Goal: Task Accomplishment & Management: Manage account settings

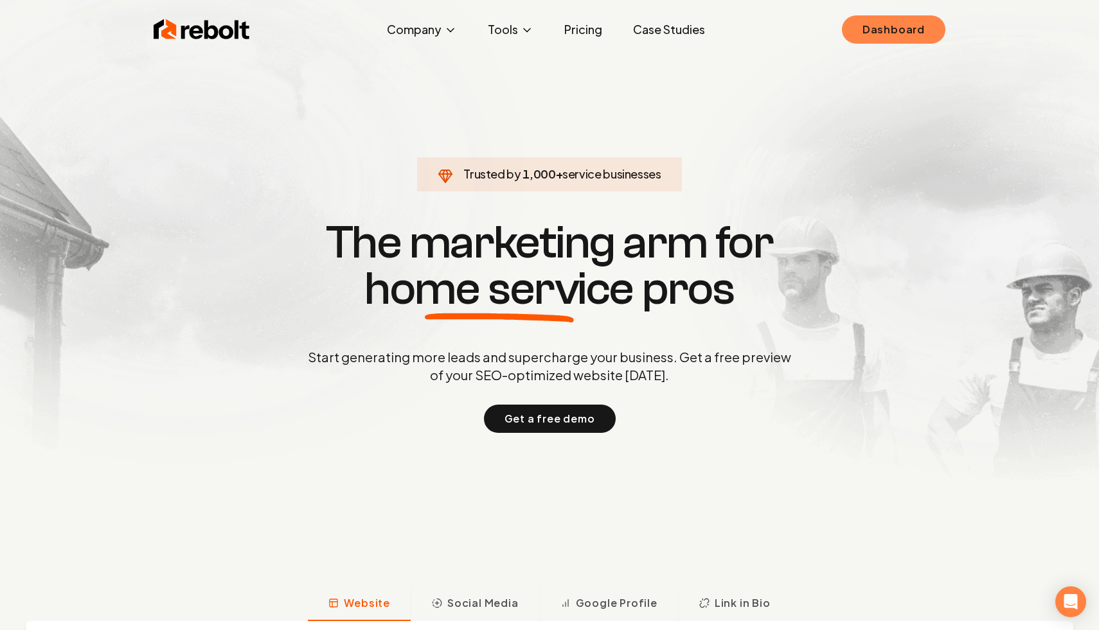
click at [880, 35] on link "Dashboard" at bounding box center [893, 29] width 103 height 28
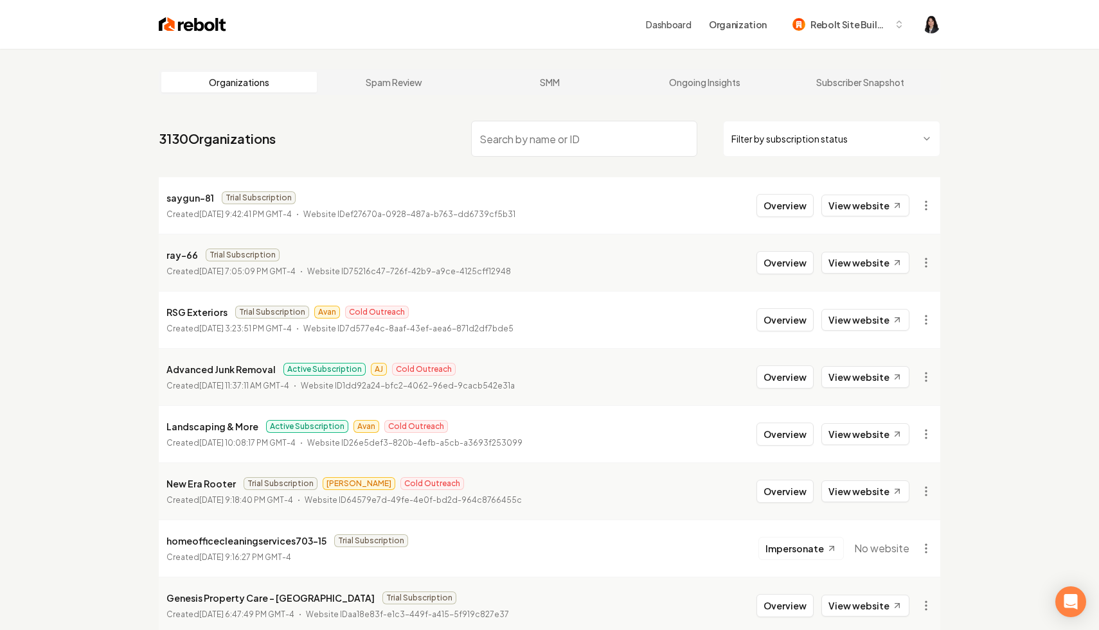
click at [752, 135] on html "Dashboard Organization Rebolt Site Builder Organizations Spam Review SMM Ongoin…" at bounding box center [549, 315] width 1099 height 630
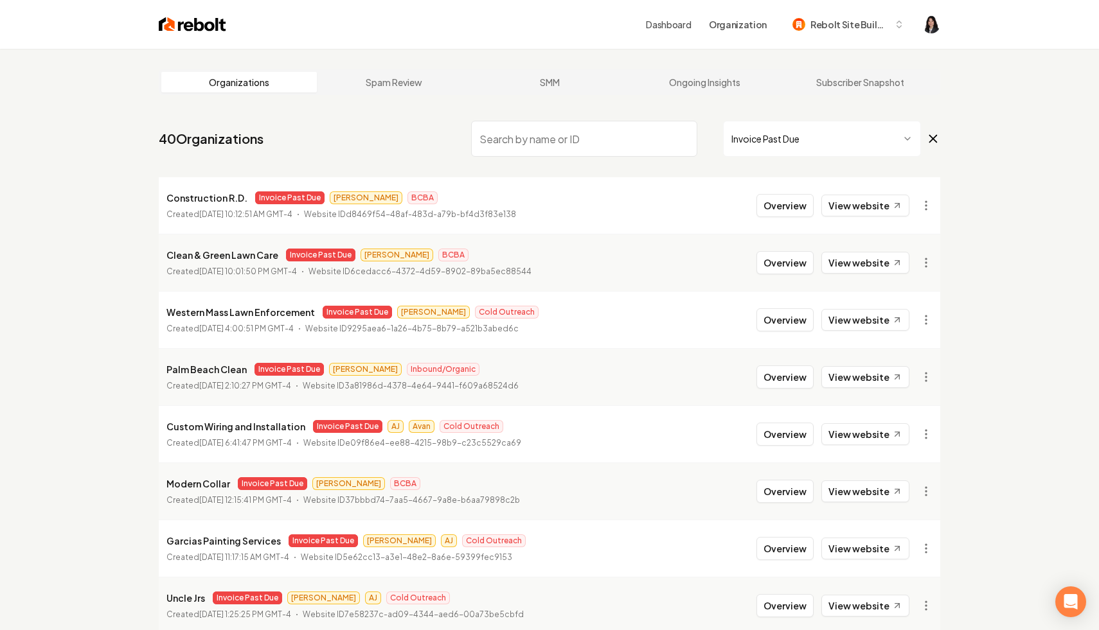
click at [937, 141] on icon at bounding box center [933, 138] width 14 height 15
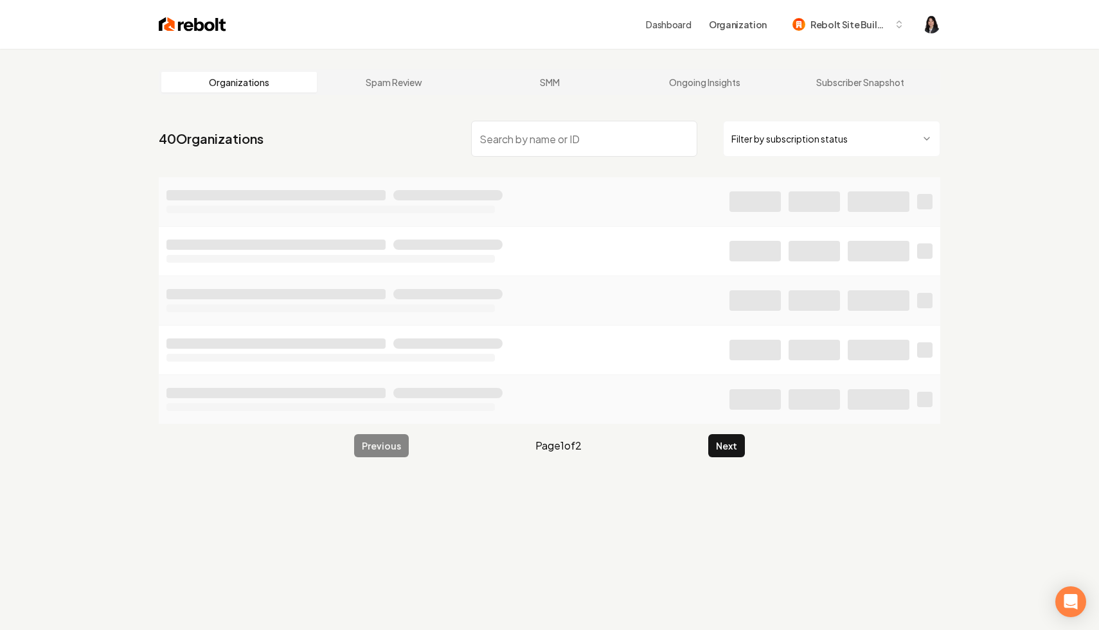
click at [595, 130] on input "search" at bounding box center [584, 139] width 226 height 36
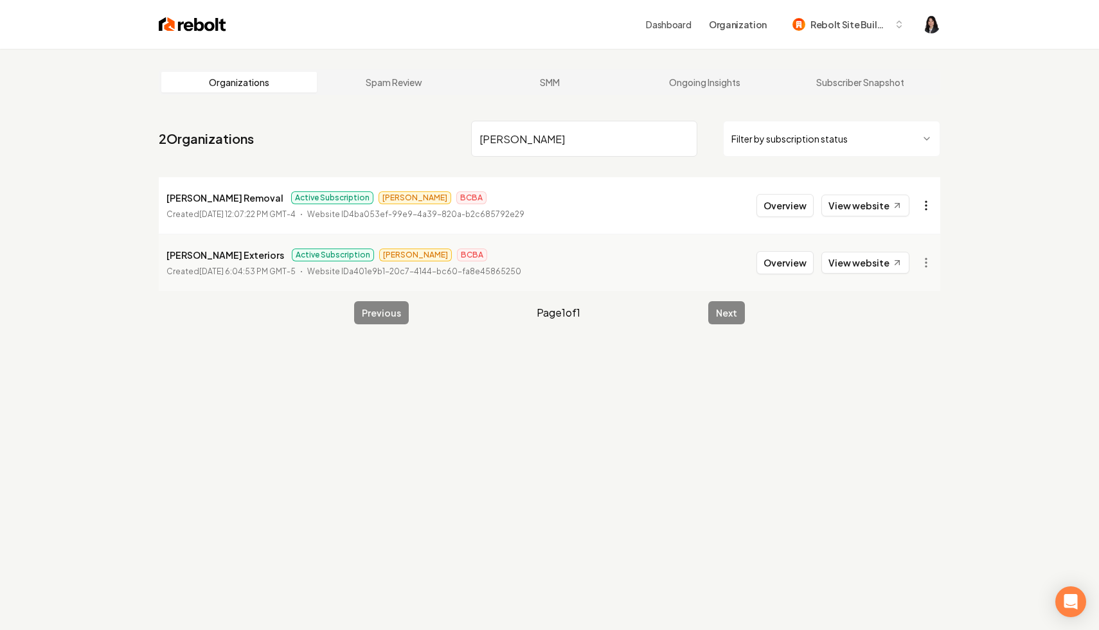
type input "[PERSON_NAME]"
click at [924, 209] on html "Dashboard Organization Rebolt Site Builder Organizations Spam Review SMM Ongoin…" at bounding box center [549, 315] width 1099 height 630
click at [907, 312] on link "View in Stripe" at bounding box center [895, 317] width 82 height 21
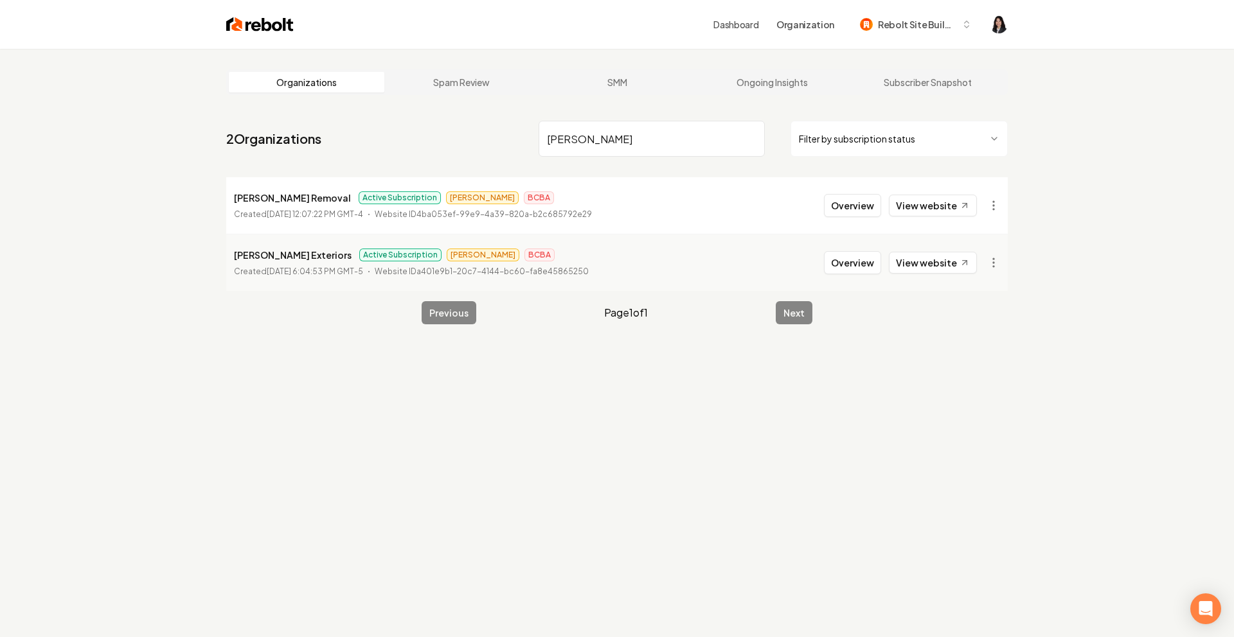
click at [749, 135] on input "shelto" at bounding box center [651, 139] width 226 height 36
click at [887, 145] on html "Dashboard Organization Rebolt Site Builder Organizations Spam Review SMM Ongoin…" at bounding box center [617, 318] width 1234 height 637
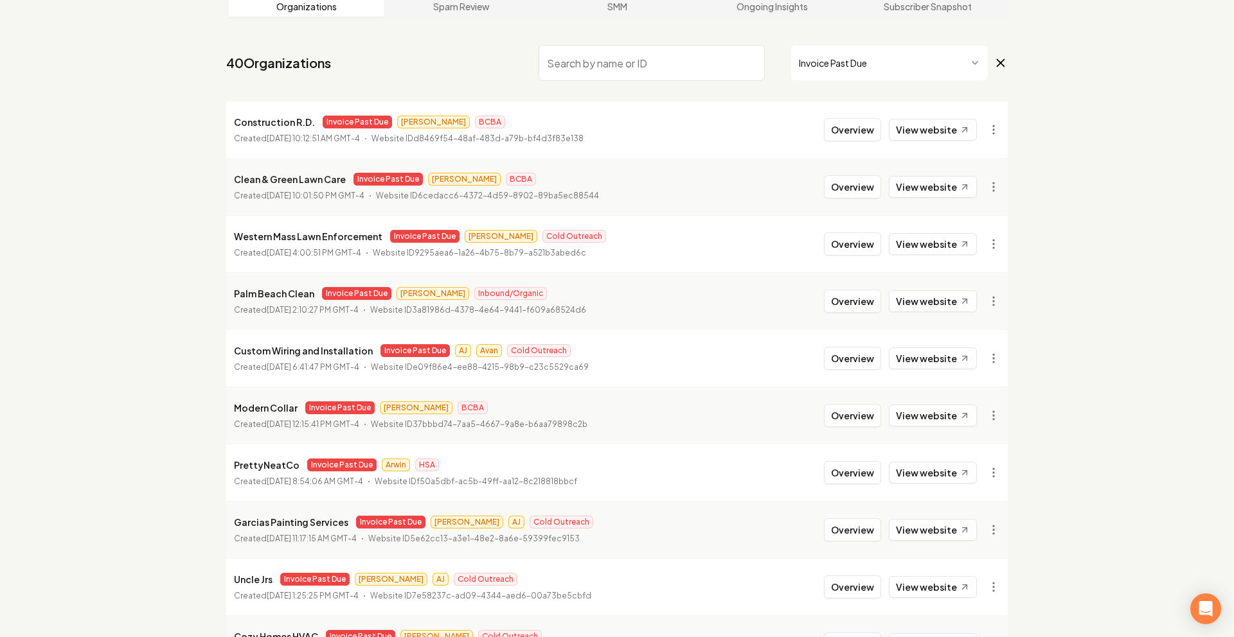
scroll to position [108, 0]
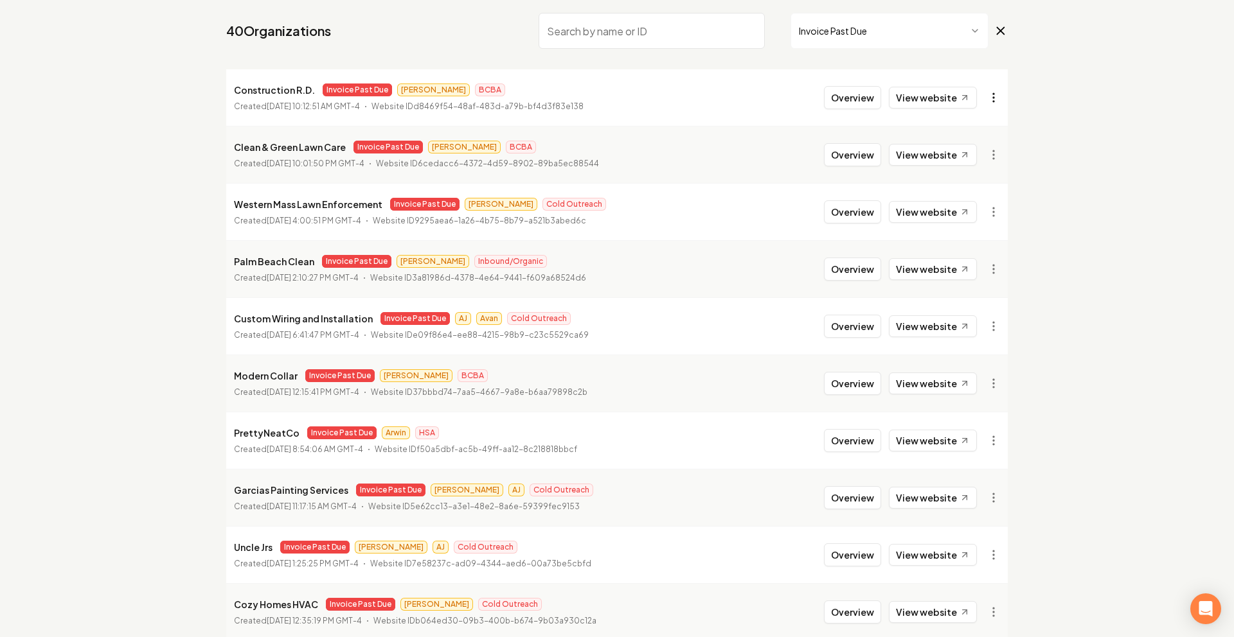
click at [997, 93] on html "Dashboard Organization Rebolt Site Builder Organizations Spam Review SMM Ongoin…" at bounding box center [617, 210] width 1234 height 637
click at [983, 209] on link "View in Stripe" at bounding box center [962, 209] width 82 height 21
click at [984, 94] on html "Dashboard Organization Rebolt Site Builder Organizations Spam Review SMM Ongoin…" at bounding box center [617, 210] width 1234 height 637
click at [985, 179] on link "View in Clerk" at bounding box center [962, 188] width 82 height 21
click at [990, 155] on html "Dashboard Organization Rebolt Site Builder Organizations Spam Review SMM Ongoin…" at bounding box center [617, 210] width 1234 height 637
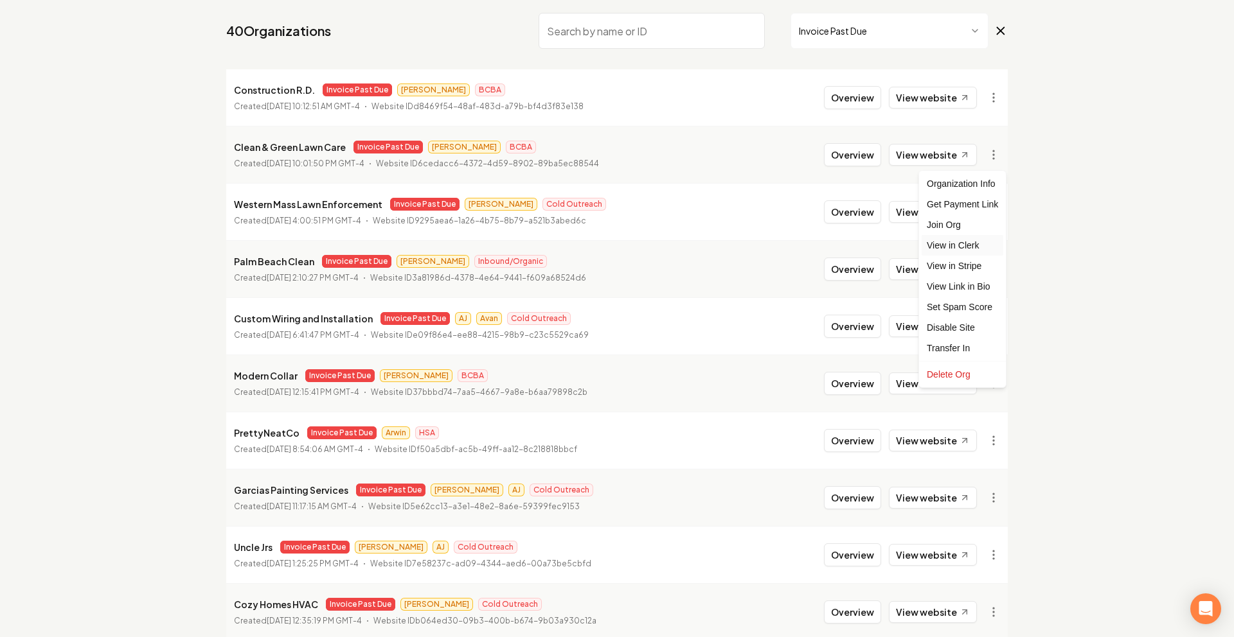
click at [965, 236] on link "View in Clerk" at bounding box center [962, 245] width 82 height 21
click at [993, 152] on html "Dashboard Organization Rebolt Site Builder Organizations Spam Review SMM Ongoin…" at bounding box center [617, 210] width 1234 height 637
click at [983, 265] on link "View in Stripe" at bounding box center [962, 266] width 82 height 21
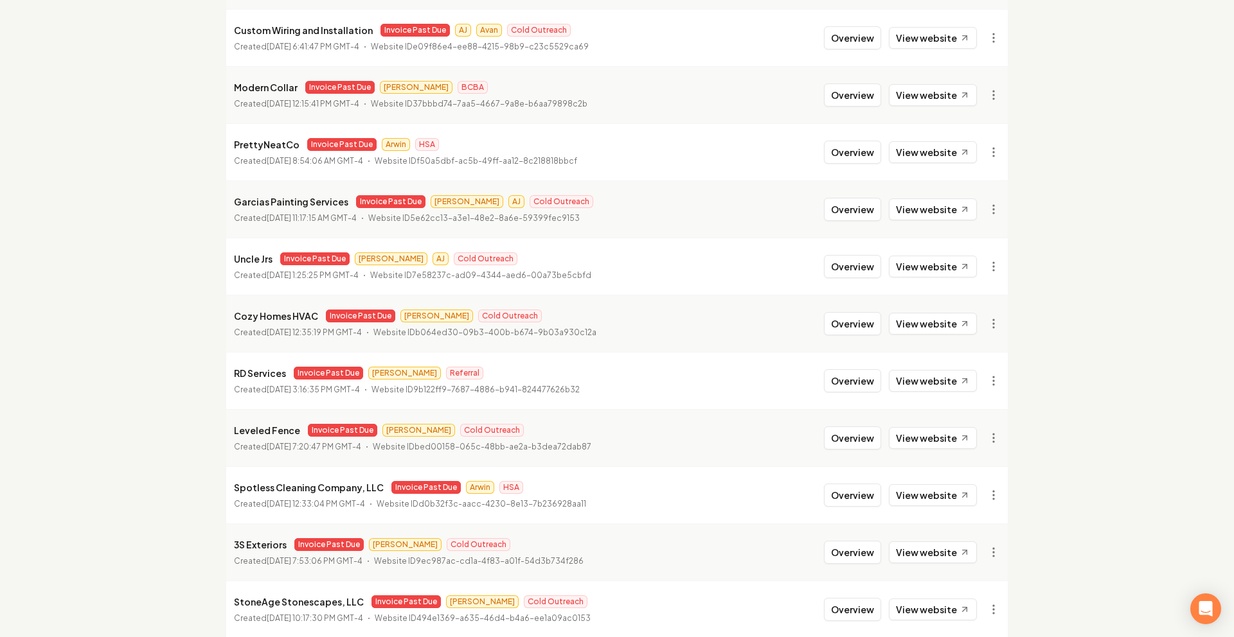
scroll to position [466, 0]
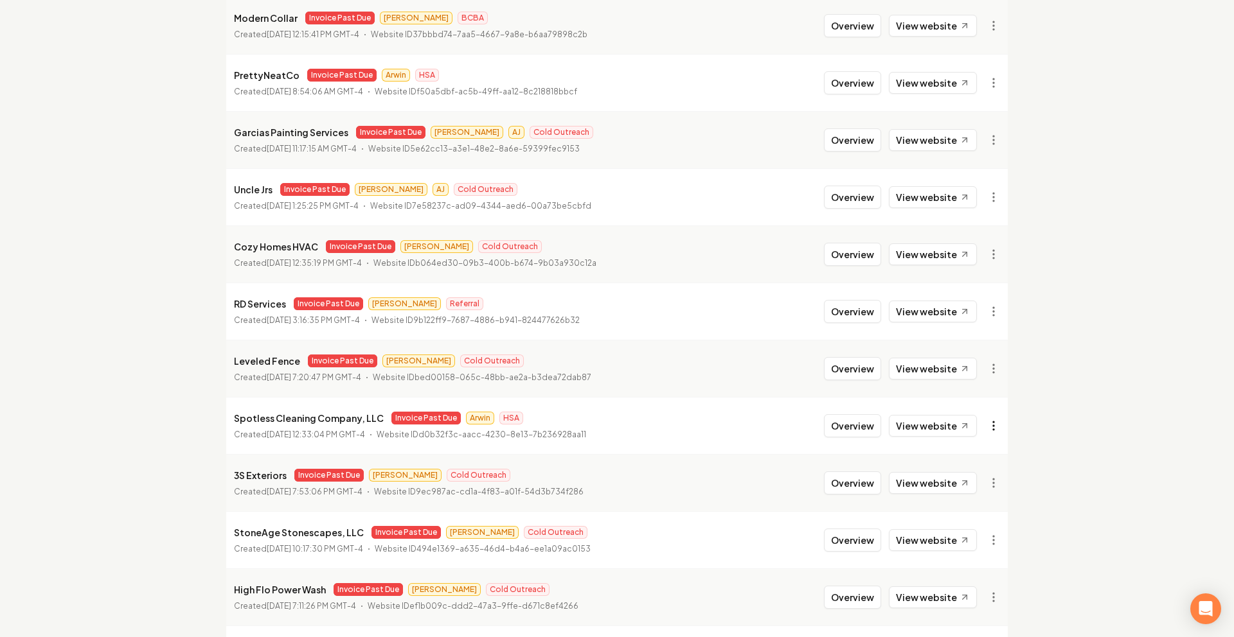
click at [970, 292] on link "View in Stripe" at bounding box center [962, 288] width 82 height 21
click at [73, 219] on div "Organizations Spam Review SMM Ongoing Insights Subscriber Snapshot 40 Organizat…" at bounding box center [617, 532] width 1234 height 1898
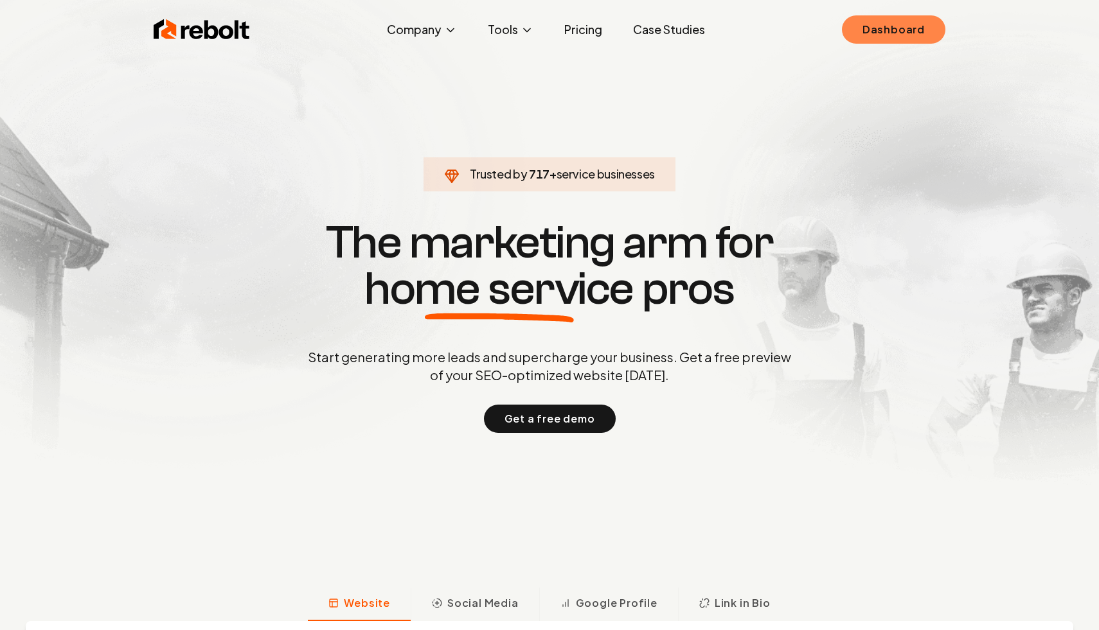
click at [941, 24] on link "Dashboard" at bounding box center [893, 29] width 103 height 28
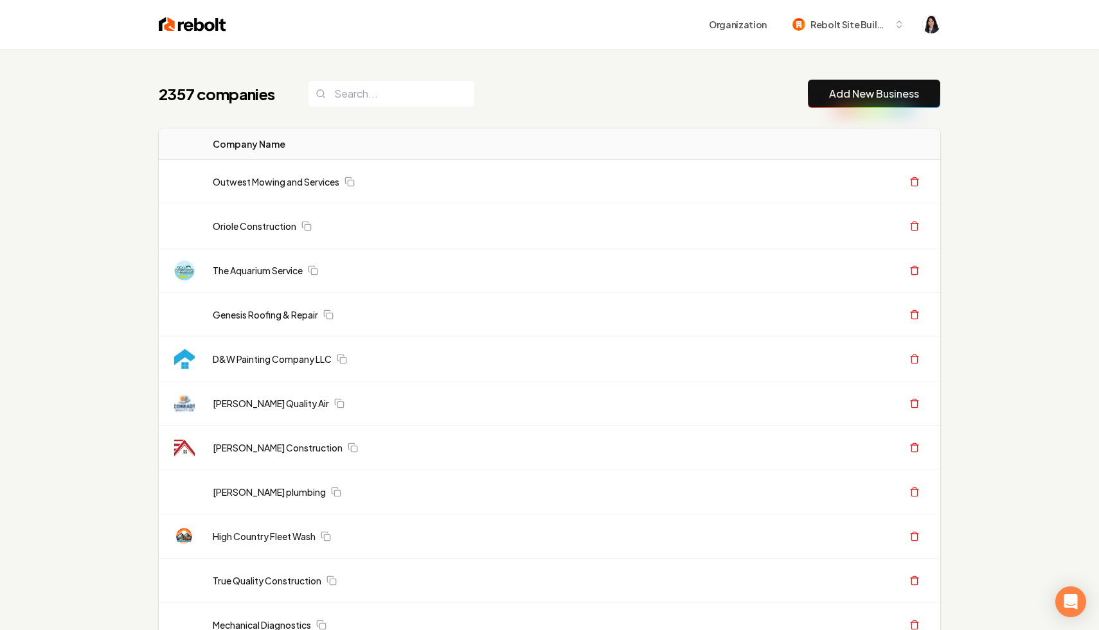
click at [599, 102] on div "2357 companies Add New Business" at bounding box center [549, 94] width 781 height 28
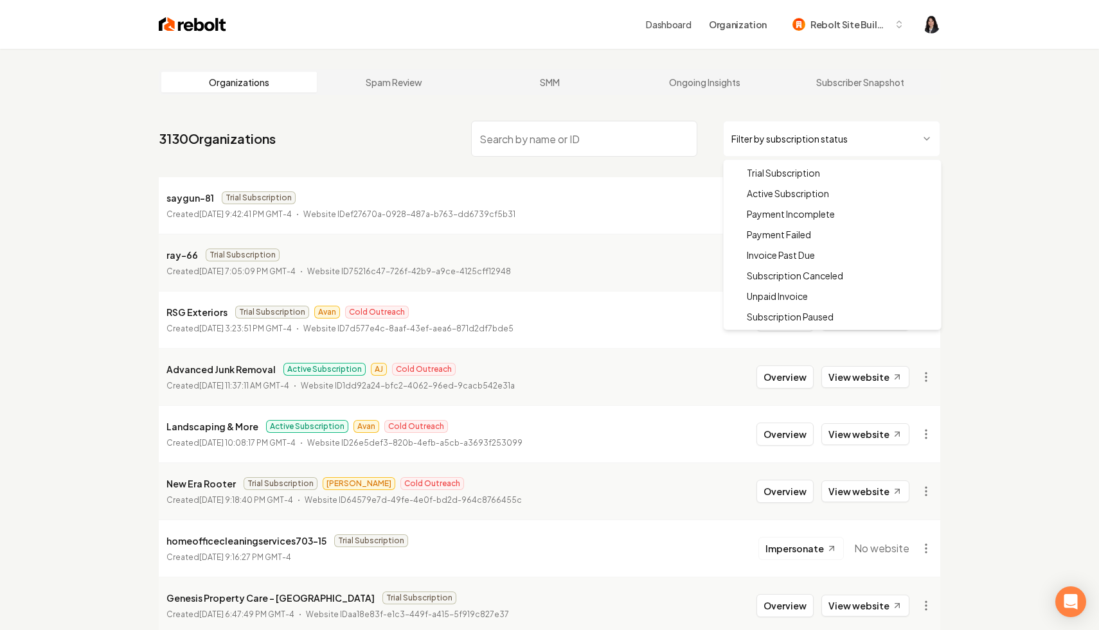
click at [829, 141] on html "Dashboard Organization Rebolt Site Builder Organizations Spam Review SMM Ongoin…" at bounding box center [549, 315] width 1099 height 630
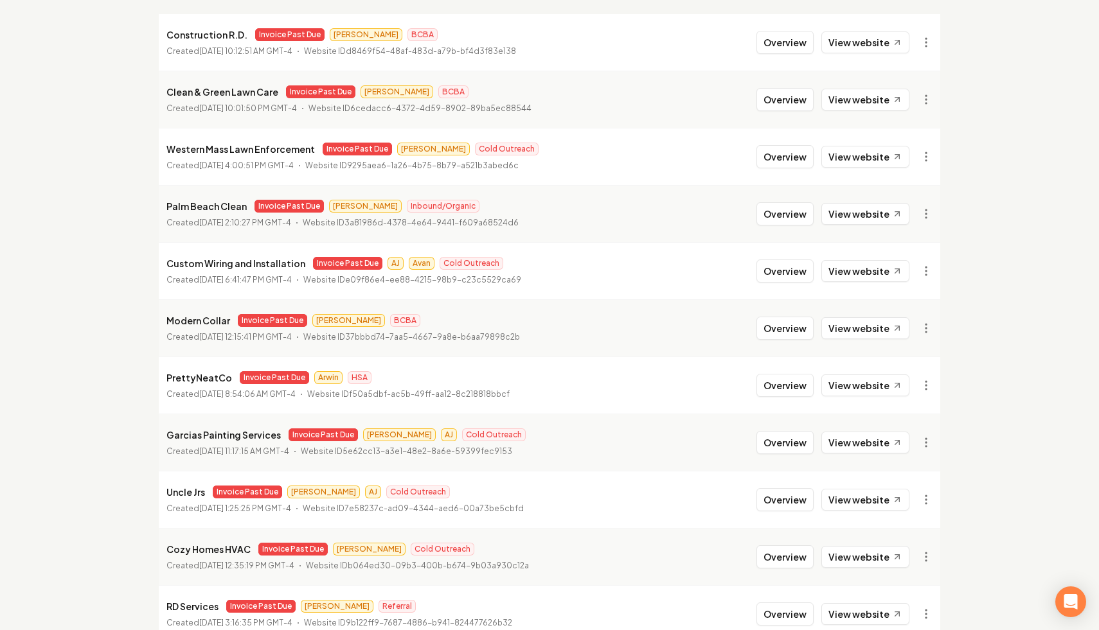
scroll to position [211, 0]
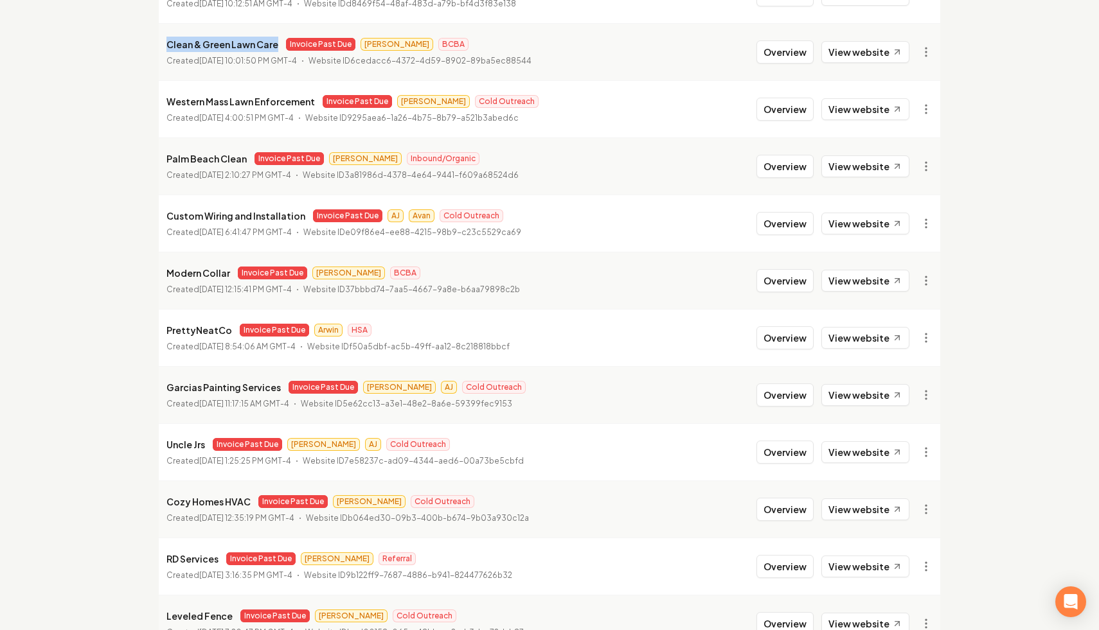
drag, startPoint x: 279, startPoint y: 45, endPoint x: 151, endPoint y: 32, distance: 128.5
copy p "Clean & Green Lawn Care"
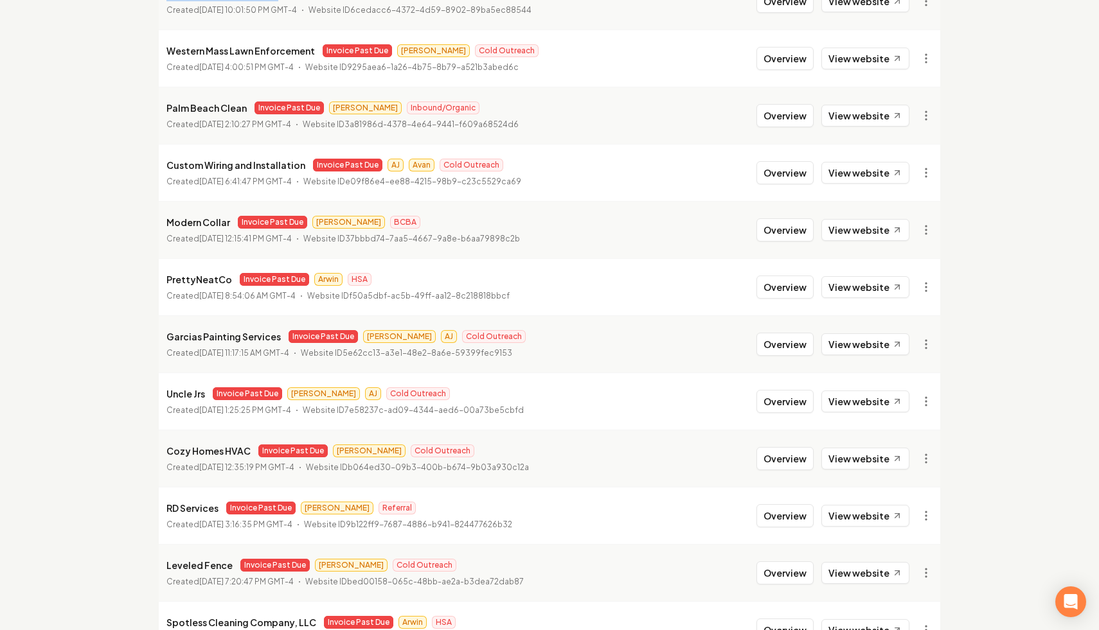
scroll to position [280, 0]
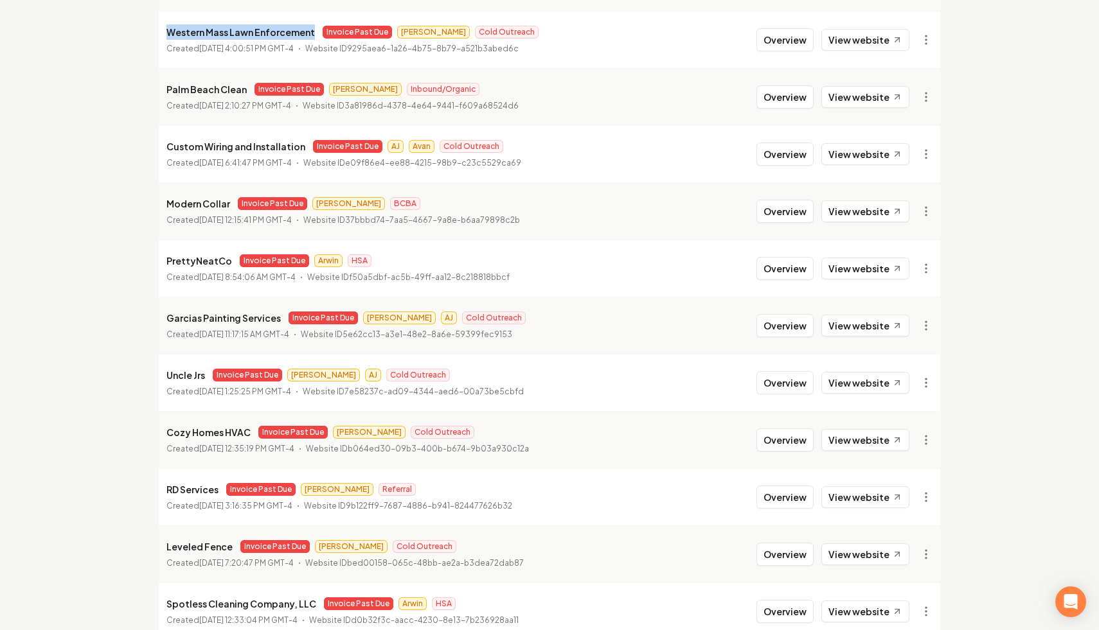
drag, startPoint x: 312, startPoint y: 33, endPoint x: 165, endPoint y: 27, distance: 147.9
click at [165, 27] on li "Western Mass Lawn Enforcement Invoice Past Due [PERSON_NAME] Cold Outreach Crea…" at bounding box center [549, 39] width 781 height 57
copy p "Western Mass Lawn Enforcement"
click at [926, 39] on html "Dashboard Organization Rebolt Site Builder Organizations Spam Review SMM Ongoin…" at bounding box center [549, 35] width 1099 height 630
click at [914, 149] on link "View in Stripe" at bounding box center [895, 151] width 82 height 21
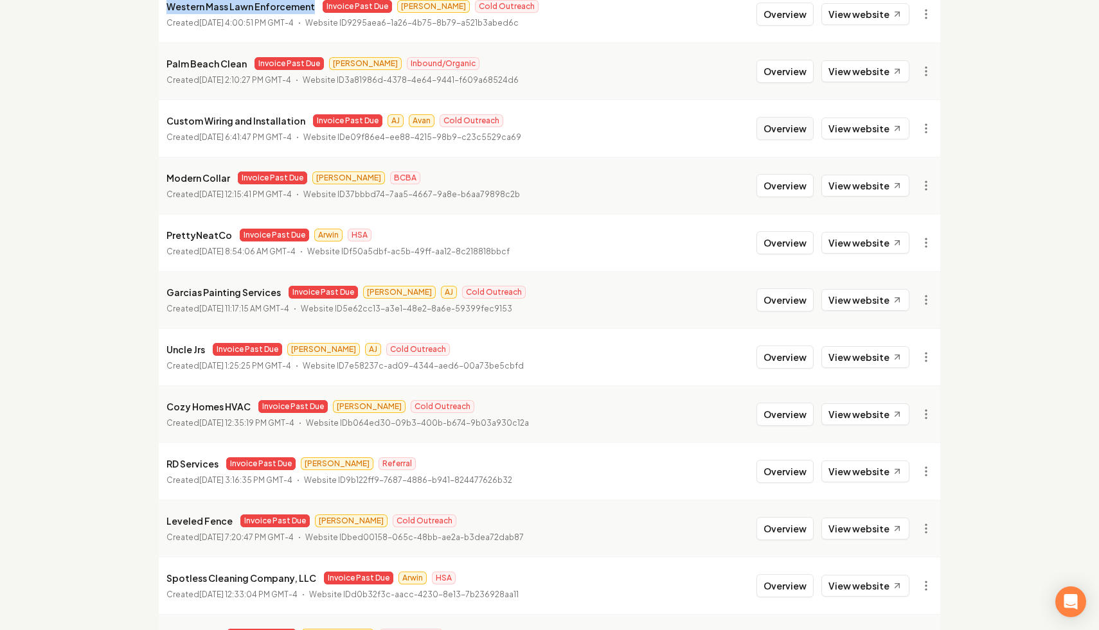
scroll to position [307, 0]
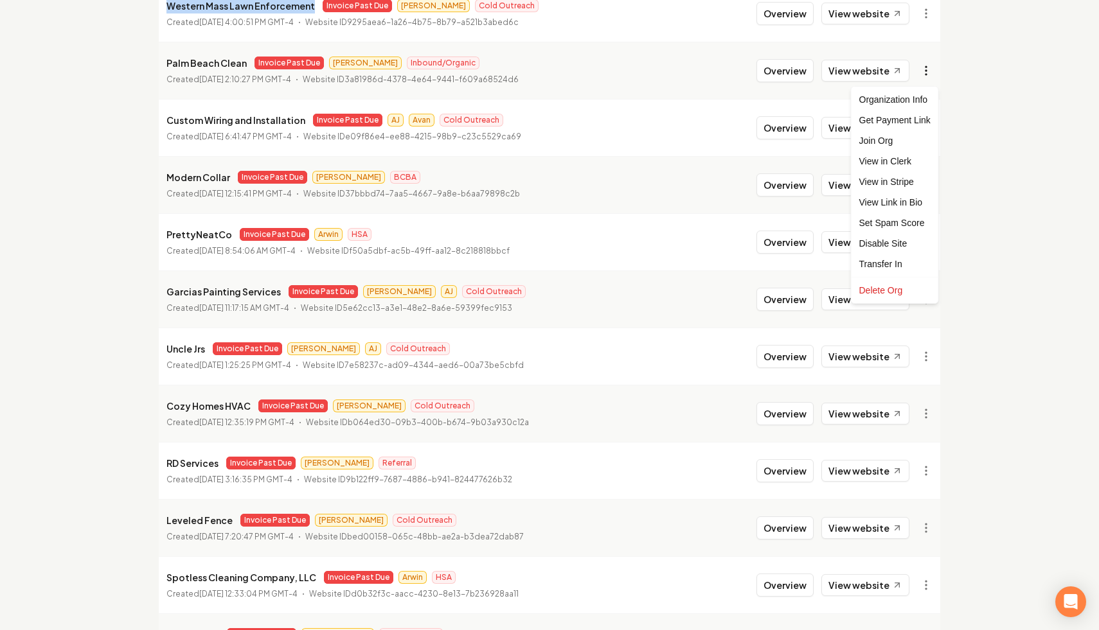
click at [928, 74] on html "Dashboard Organization Rebolt Site Builder Organizations Spam Review SMM Ongoin…" at bounding box center [549, 8] width 1099 height 630
click at [900, 182] on link "View in Stripe" at bounding box center [895, 182] width 82 height 21
click at [927, 69] on html "Dashboard Organization Rebolt Site Builder Organizations Spam Review SMM Ongoin…" at bounding box center [549, 8] width 1099 height 630
click at [902, 245] on div "Disable Site" at bounding box center [895, 243] width 82 height 21
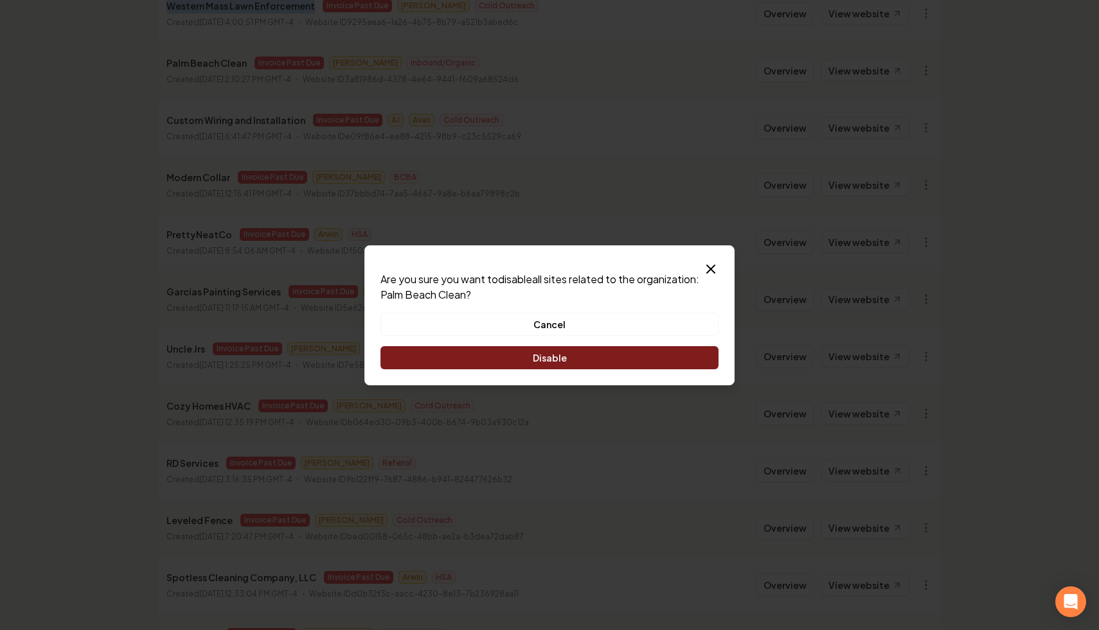
click at [621, 354] on button "Disable" at bounding box center [549, 357] width 338 height 23
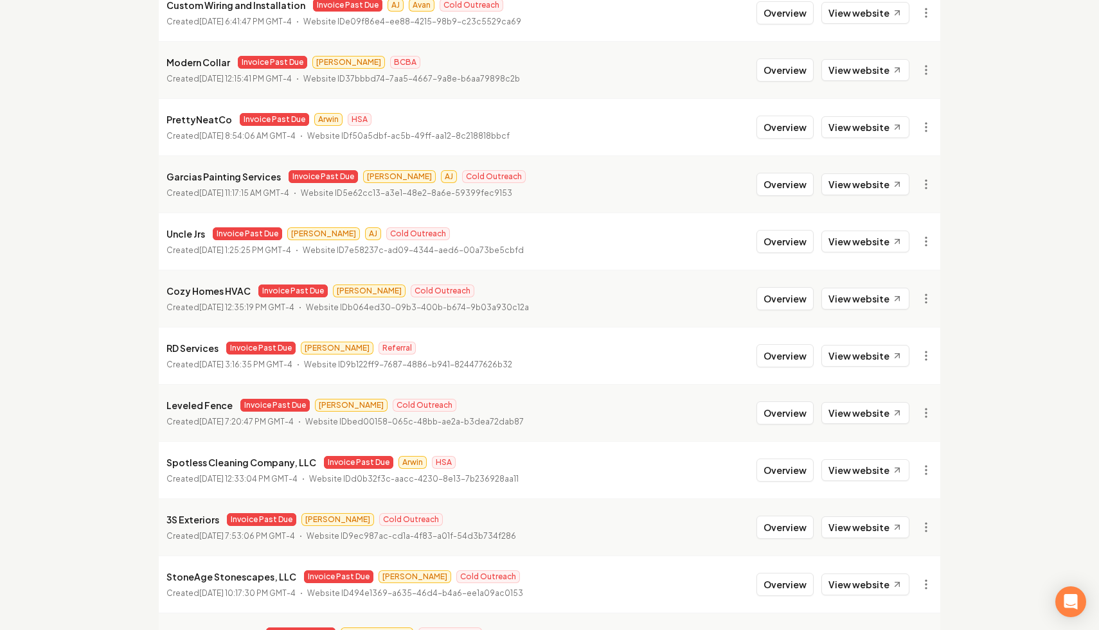
scroll to position [423, 0]
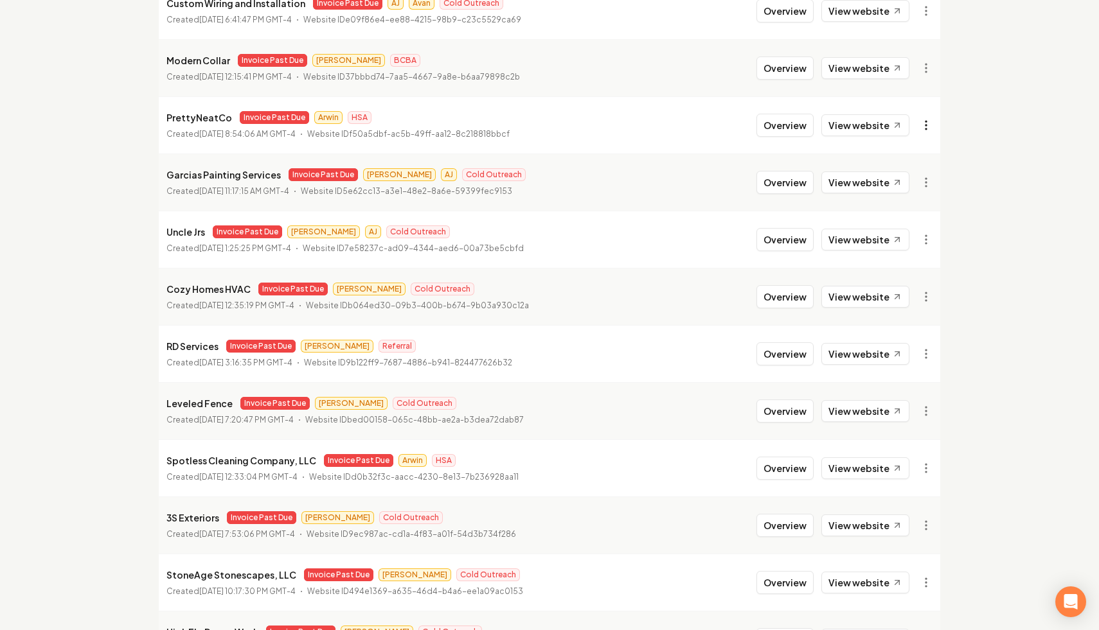
click at [912, 237] on link "View in Stripe" at bounding box center [895, 236] width 82 height 21
click at [915, 217] on link "View in Clerk" at bounding box center [895, 216] width 82 height 21
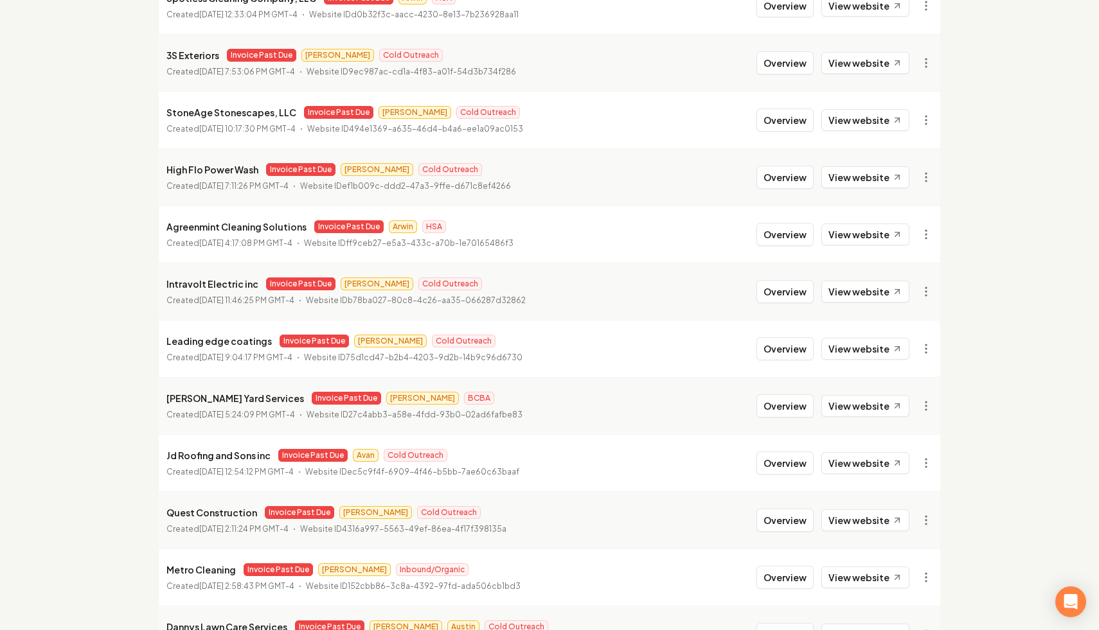
scroll to position [888, 0]
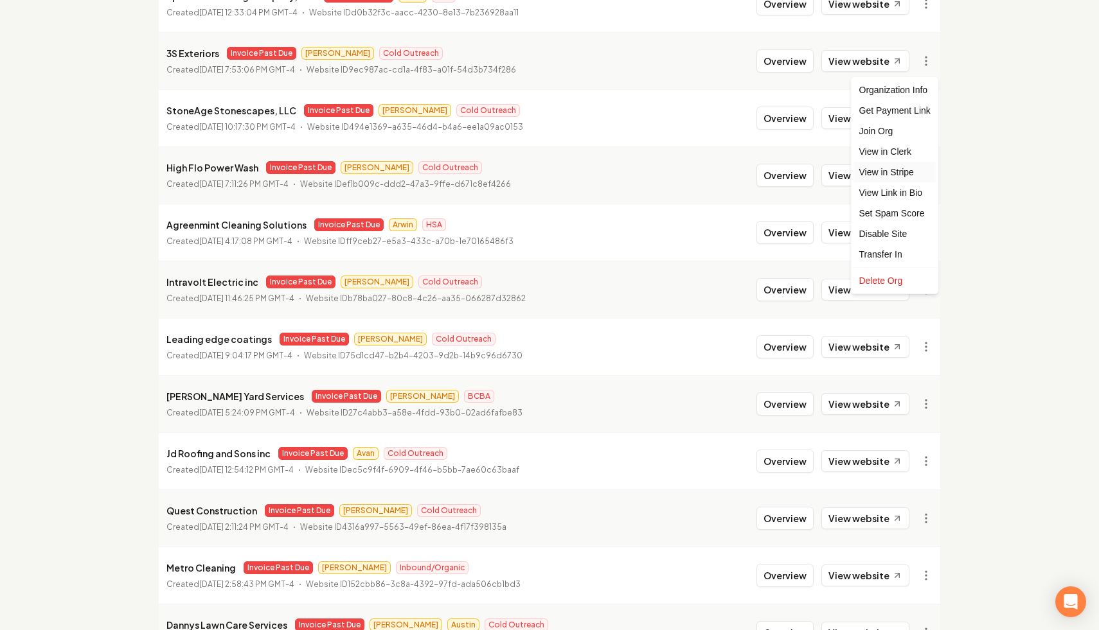
click at [910, 171] on link "View in Stripe" at bounding box center [895, 172] width 82 height 21
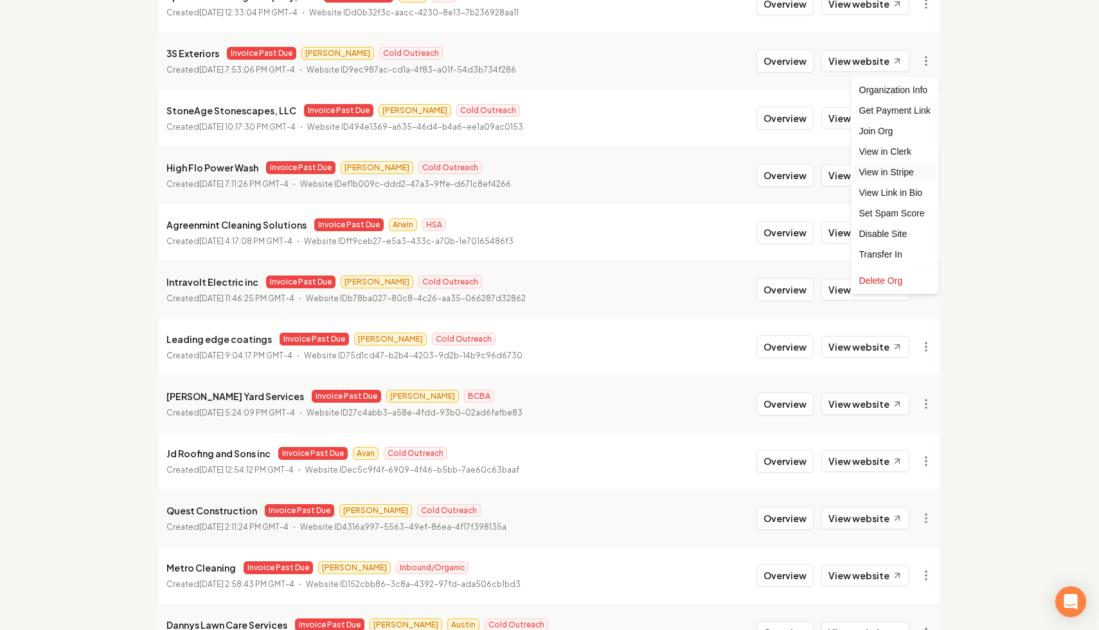
click at [911, 176] on link "View in Stripe" at bounding box center [895, 172] width 82 height 21
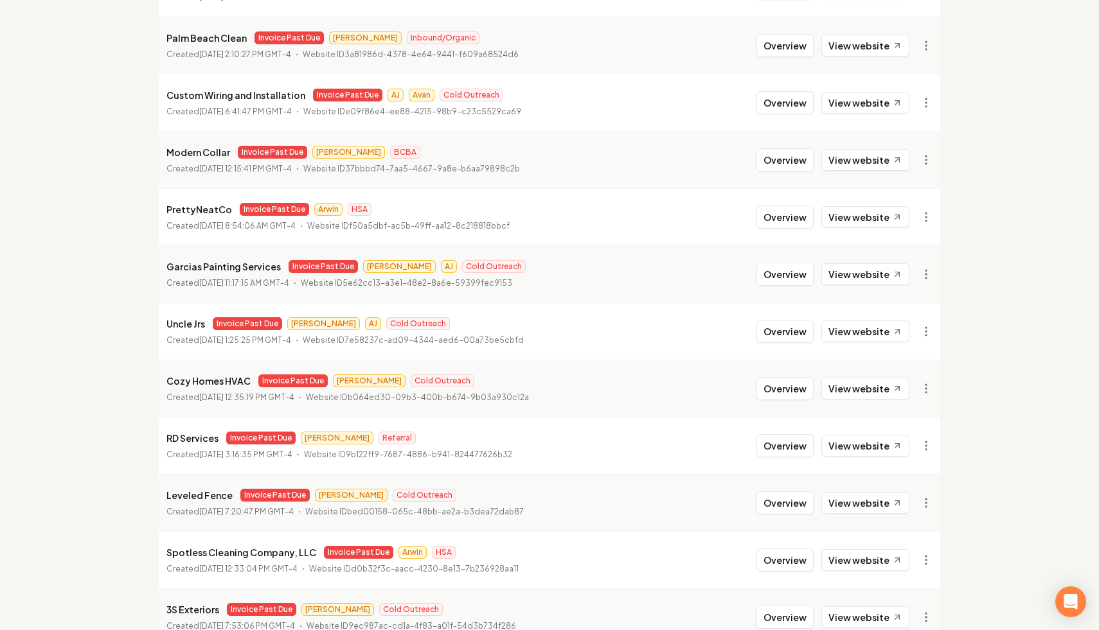
scroll to position [0, 0]
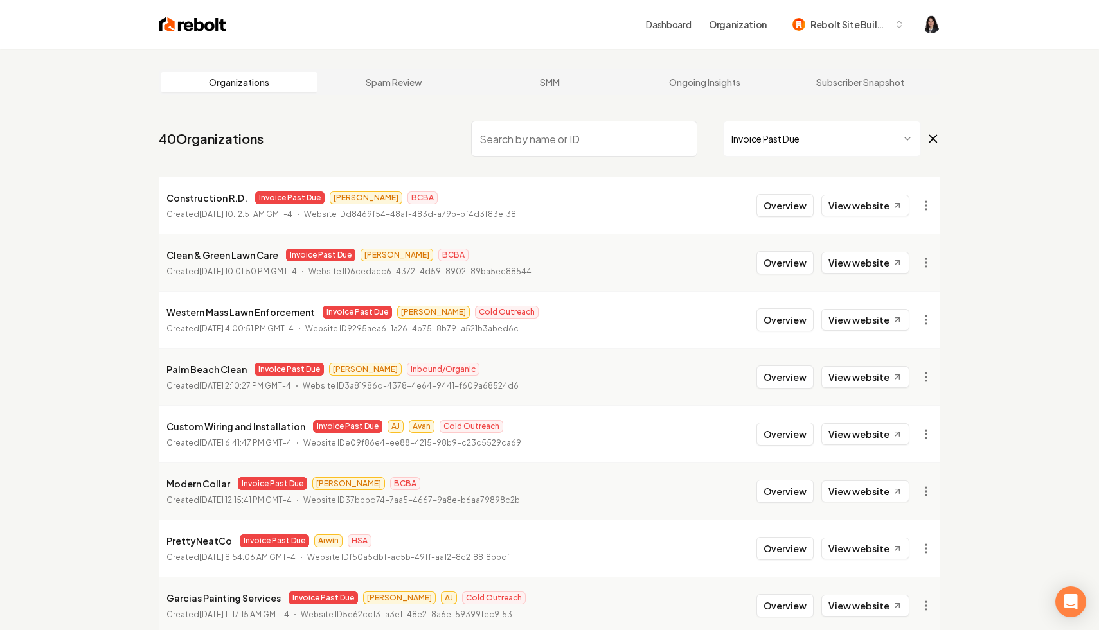
click at [605, 143] on input "search" at bounding box center [584, 139] width 226 height 36
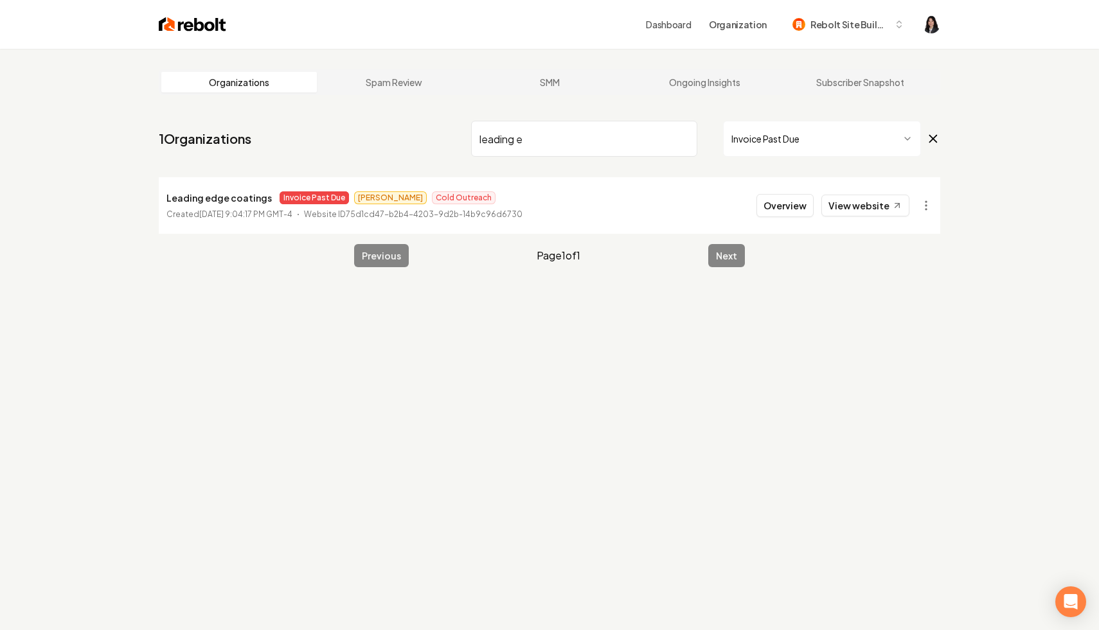
type input "leading e"
click at [925, 211] on html "Dashboard Organization Rebolt Site Builder Organizations Spam Review SMM Ongoin…" at bounding box center [549, 315] width 1099 height 630
click at [918, 317] on link "View in Stripe" at bounding box center [895, 317] width 82 height 21
click at [684, 141] on input "leading e" at bounding box center [584, 139] width 226 height 36
type input "[PERSON_NAME]"
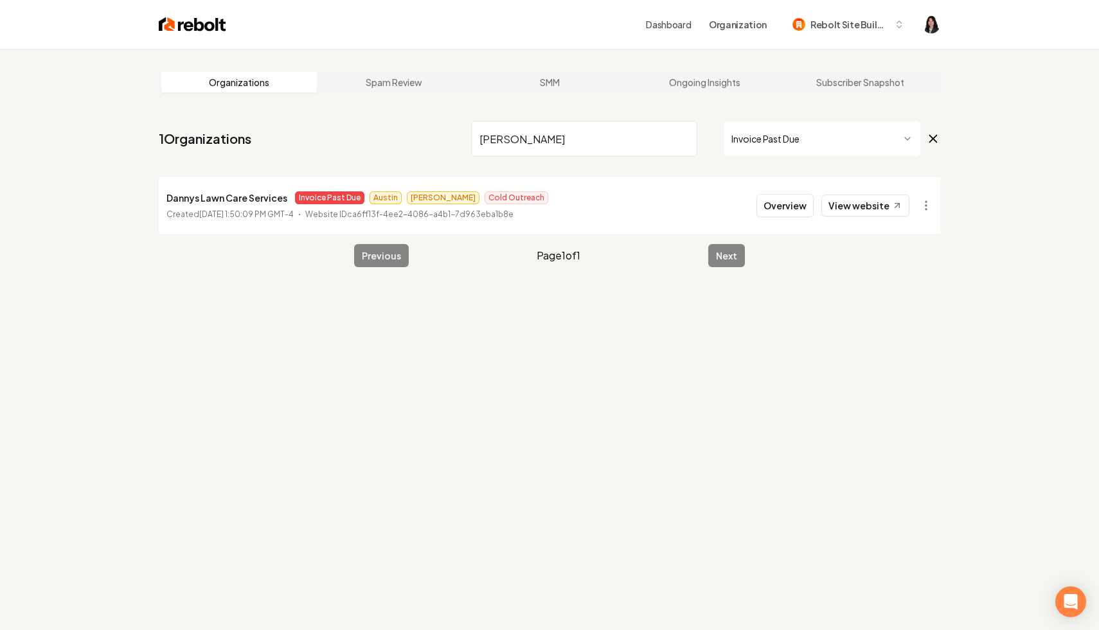
click at [921, 205] on html "Dashboard Organization Rebolt Site Builder Organizations Spam Review SMM Ongoin…" at bounding box center [549, 315] width 1099 height 630
click at [918, 318] on link "View in Stripe" at bounding box center [895, 317] width 82 height 21
click at [685, 141] on input "[PERSON_NAME]" at bounding box center [584, 139] width 226 height 36
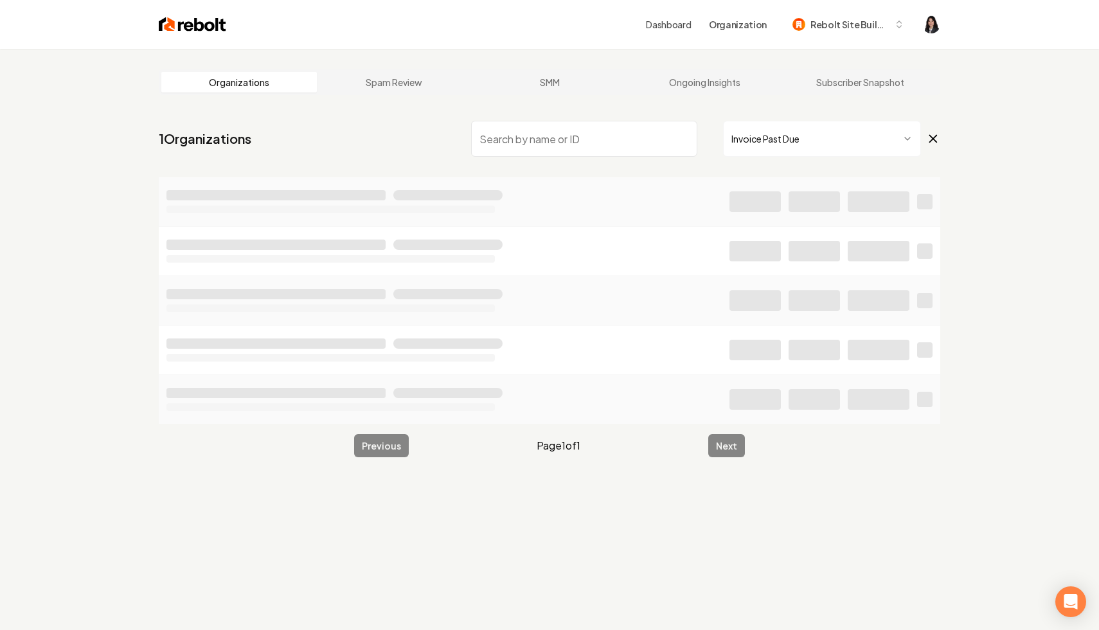
click at [156, 296] on main "Organizations Spam Review SMM Ongoing Insights Subscriber Snapshot 1 Organizati…" at bounding box center [549, 263] width 823 height 429
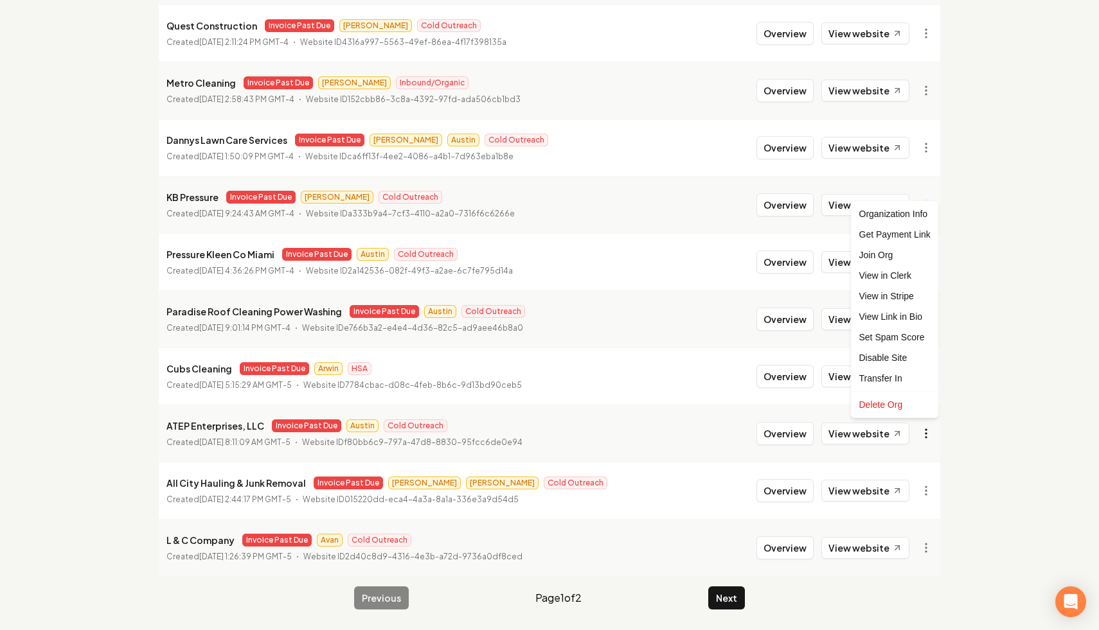
click at [909, 357] on div "Disable Site" at bounding box center [895, 358] width 82 height 21
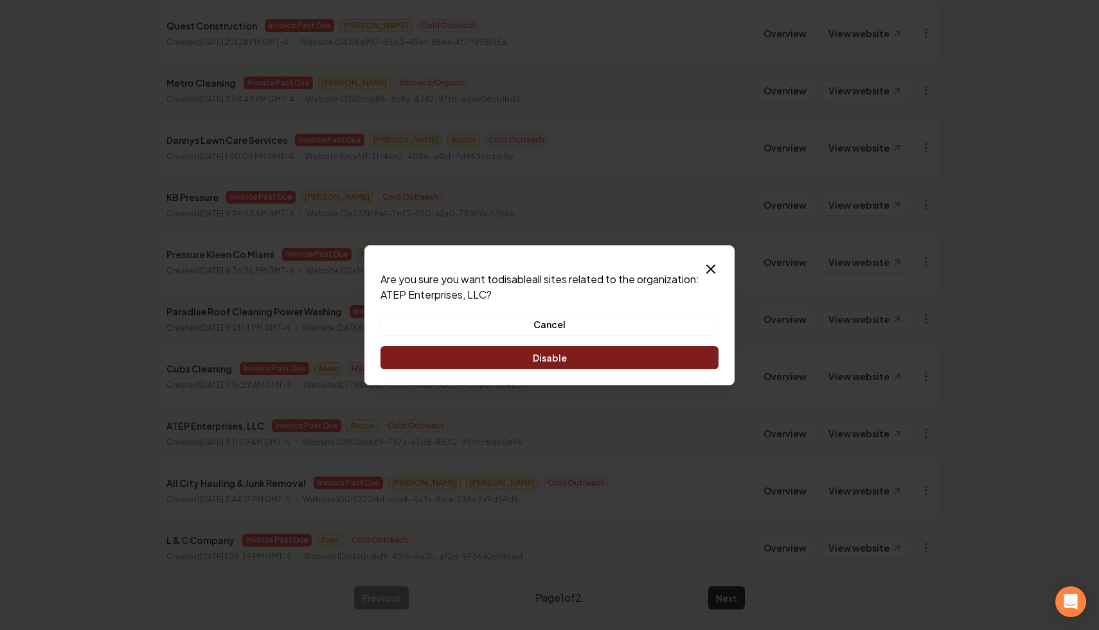
click at [609, 353] on button "Disable" at bounding box center [549, 357] width 338 height 23
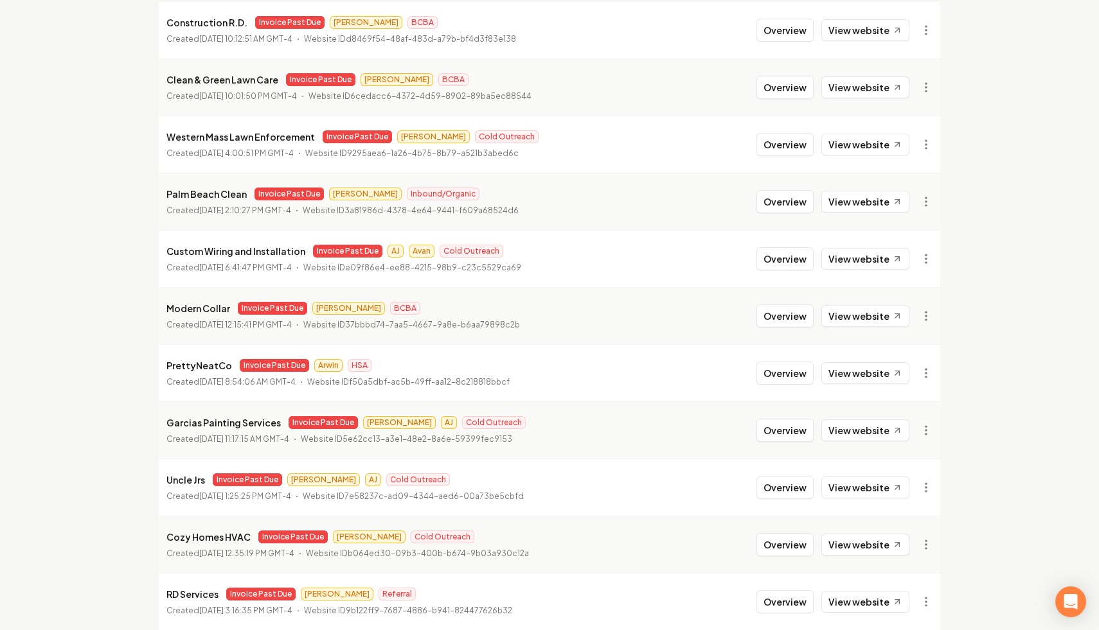
scroll to position [0, 0]
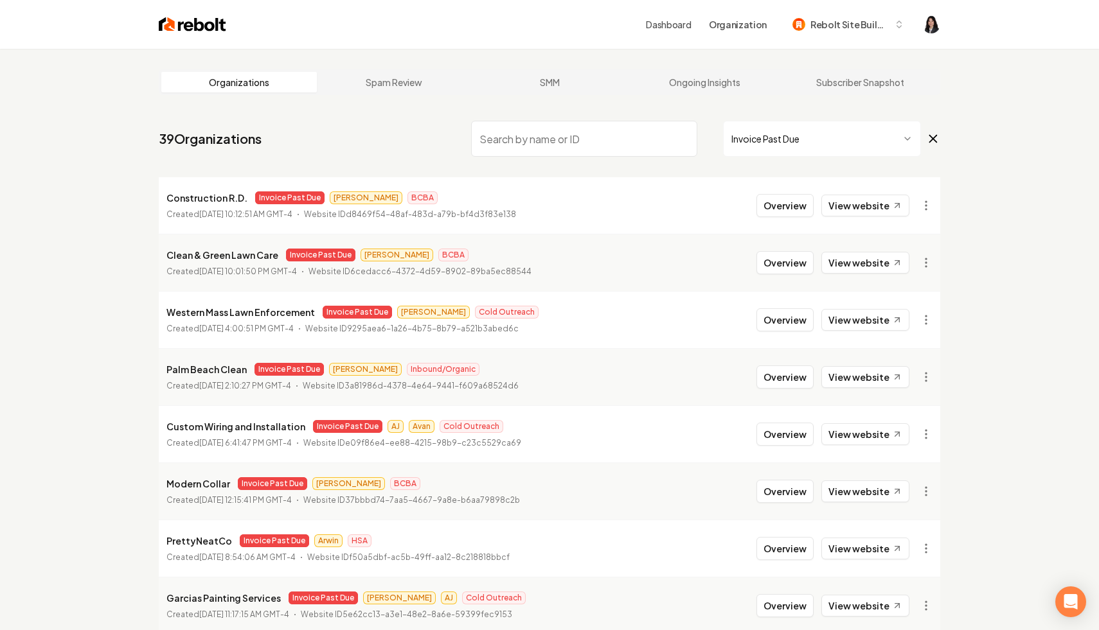
click at [636, 140] on input "search" at bounding box center [584, 139] width 226 height 36
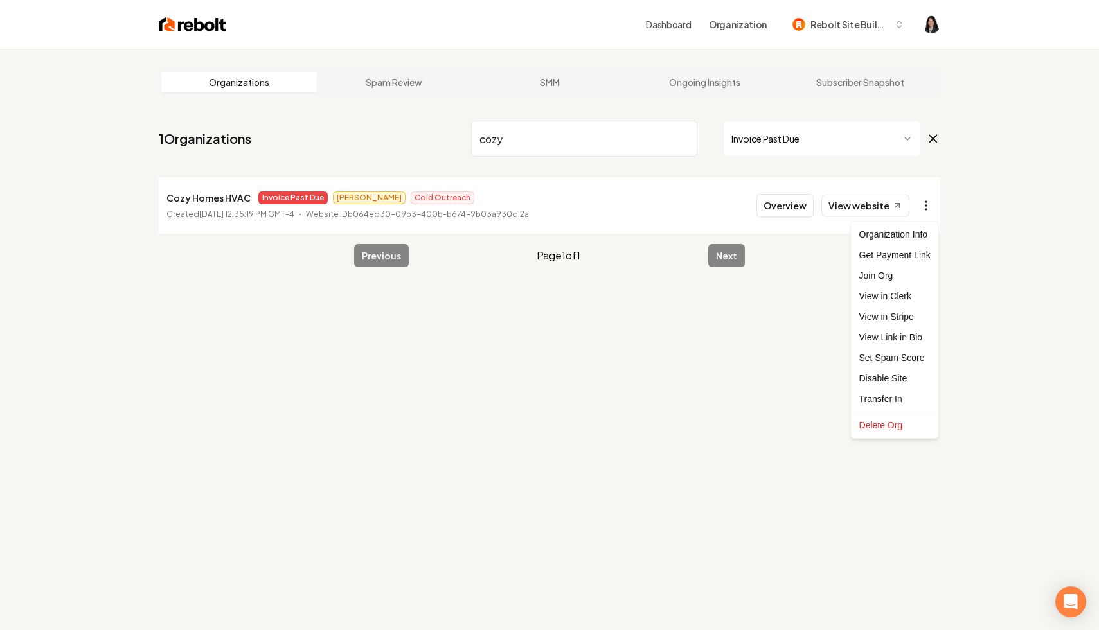
click at [927, 204] on html "Dashboard Organization Rebolt Site Builder Organizations Spam Review SMM Ongoin…" at bounding box center [549, 315] width 1099 height 630
click at [904, 317] on link "View in Stripe" at bounding box center [895, 317] width 82 height 21
click at [926, 211] on html "Dashboard Organization Rebolt Site Builder Organizations Spam Review SMM Ongoin…" at bounding box center [549, 315] width 1099 height 630
click at [901, 378] on div "Disable Site" at bounding box center [895, 378] width 82 height 21
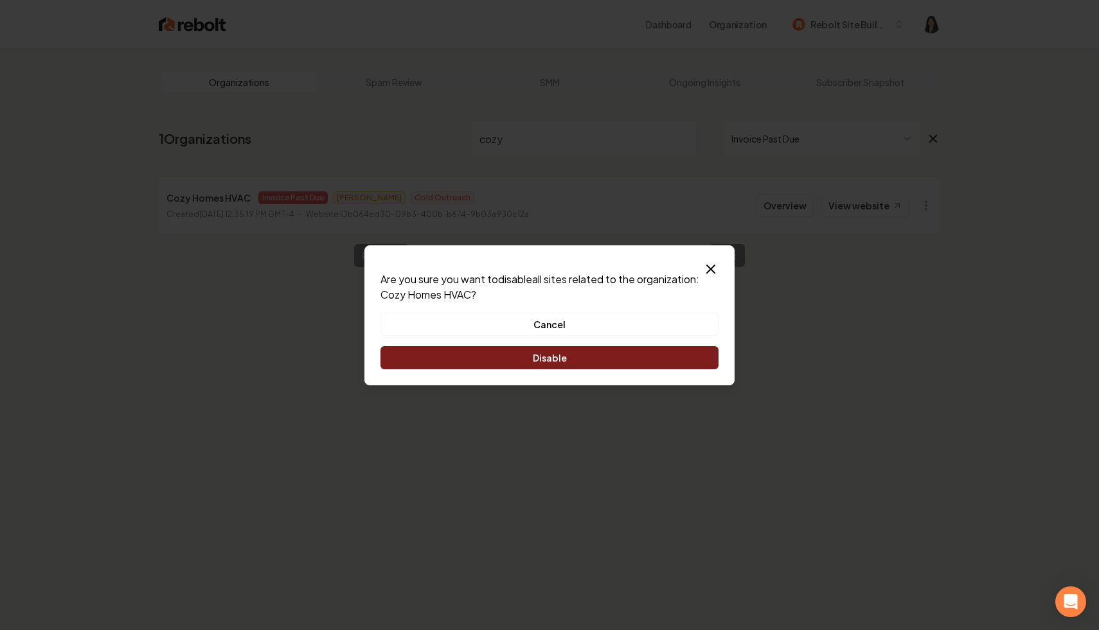
click at [610, 369] on div "Dialog Are you sure you want to disable all sites related to the organization: …" at bounding box center [549, 315] width 370 height 140
click at [623, 359] on button "Disable" at bounding box center [549, 357] width 338 height 23
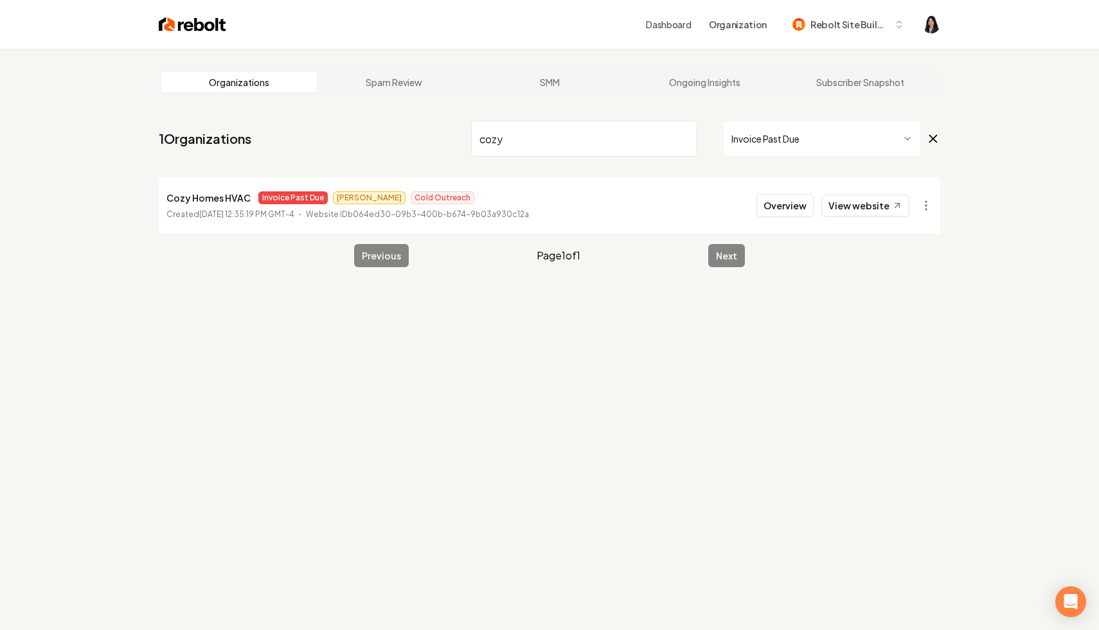
drag, startPoint x: 591, startPoint y: 130, endPoint x: 582, endPoint y: 152, distance: 23.6
click at [582, 152] on input "cozy" at bounding box center [584, 139] width 226 height 36
type input "pure"
click at [929, 201] on html "Dashboard Organization Rebolt Site Builder Organizations Spam Review SMM Ongoin…" at bounding box center [549, 315] width 1099 height 630
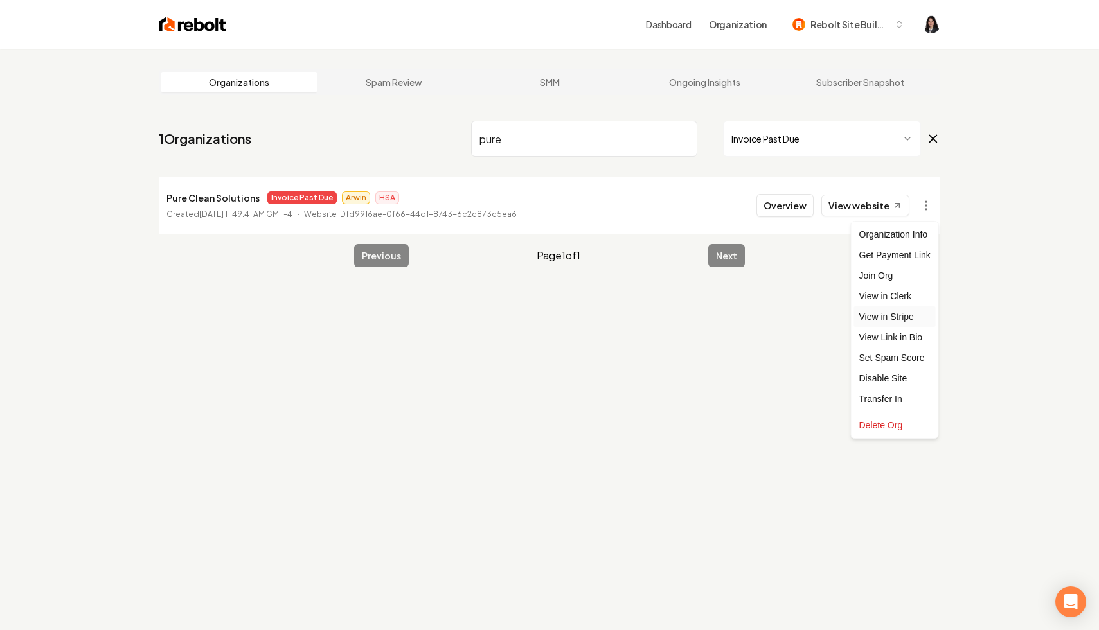
click at [884, 314] on link "View in Stripe" at bounding box center [895, 317] width 82 height 21
click at [928, 214] on html "Dashboard Organization Rebolt Site Builder Organizations Spam Review SMM Ongoin…" at bounding box center [549, 315] width 1099 height 630
click at [896, 379] on div "Disable Site" at bounding box center [895, 378] width 82 height 21
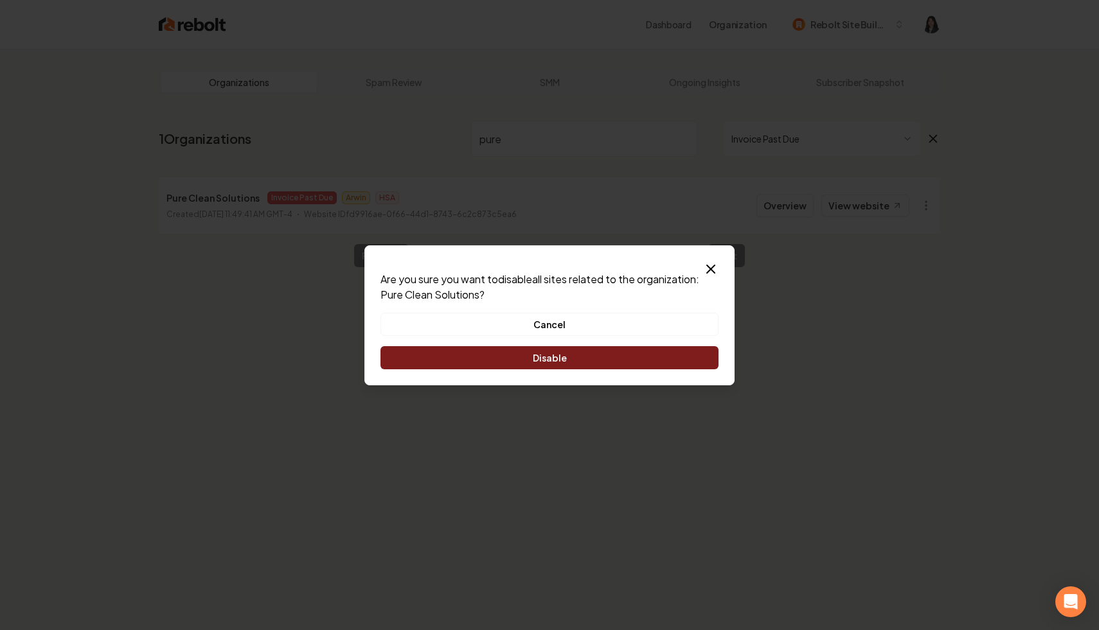
click at [607, 361] on button "Disable" at bounding box center [549, 357] width 338 height 23
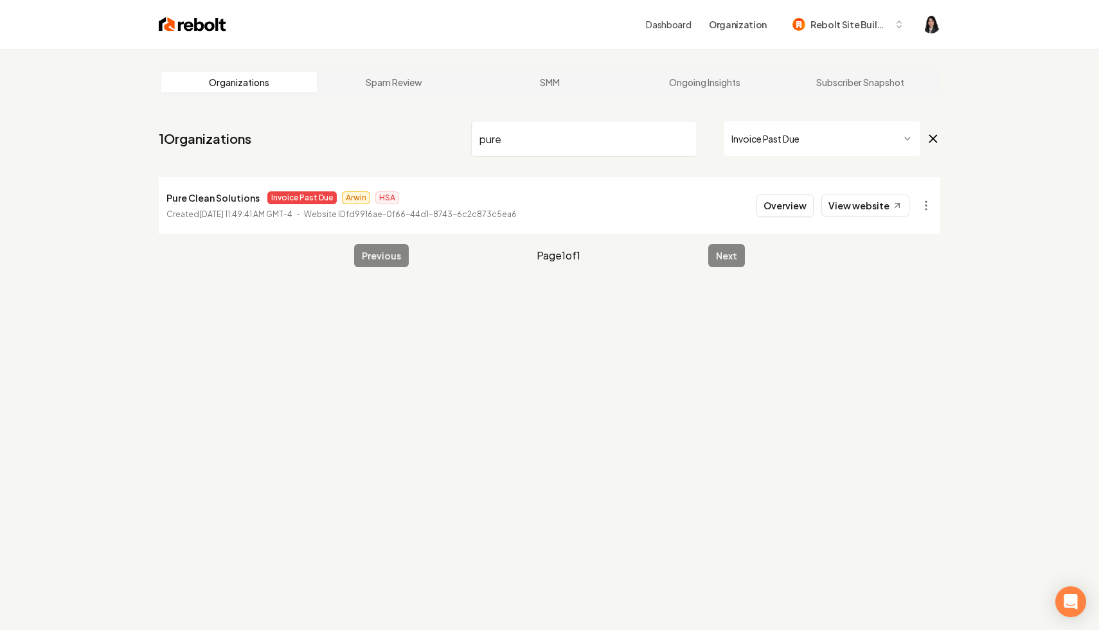
click at [683, 139] on input "pure" at bounding box center [584, 139] width 226 height 36
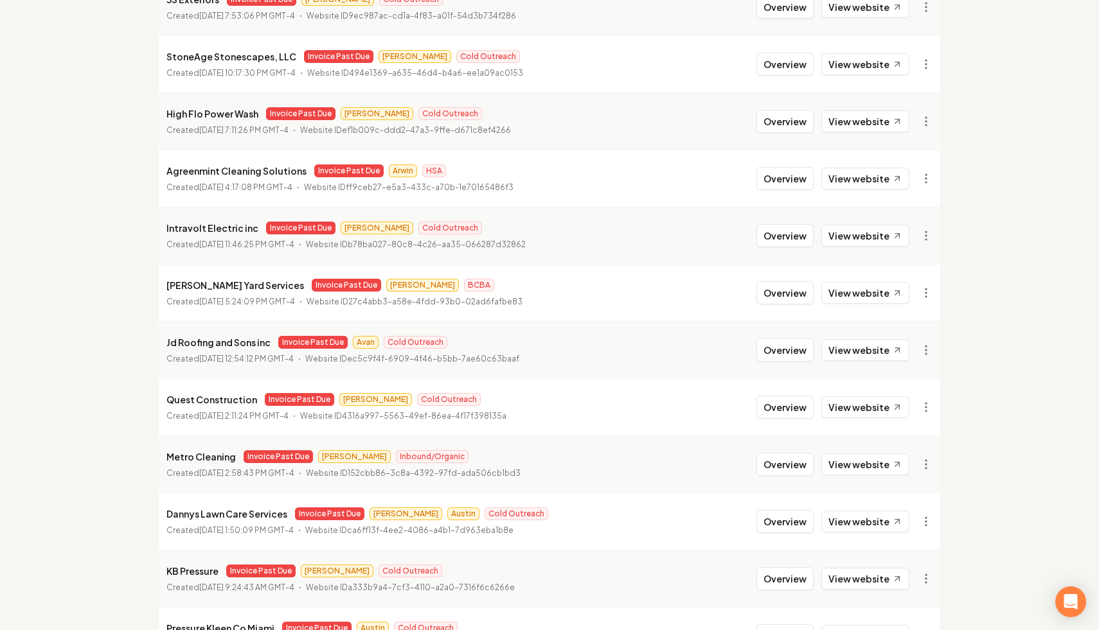
scroll to position [945, 0]
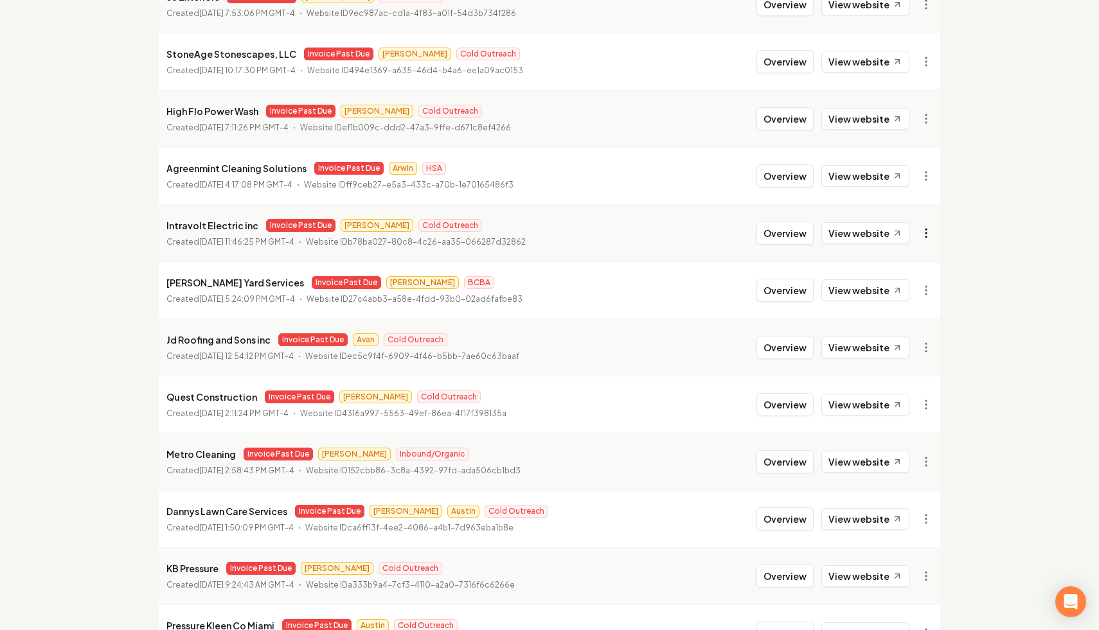
click at [898, 347] on link "View in Stripe" at bounding box center [895, 344] width 82 height 21
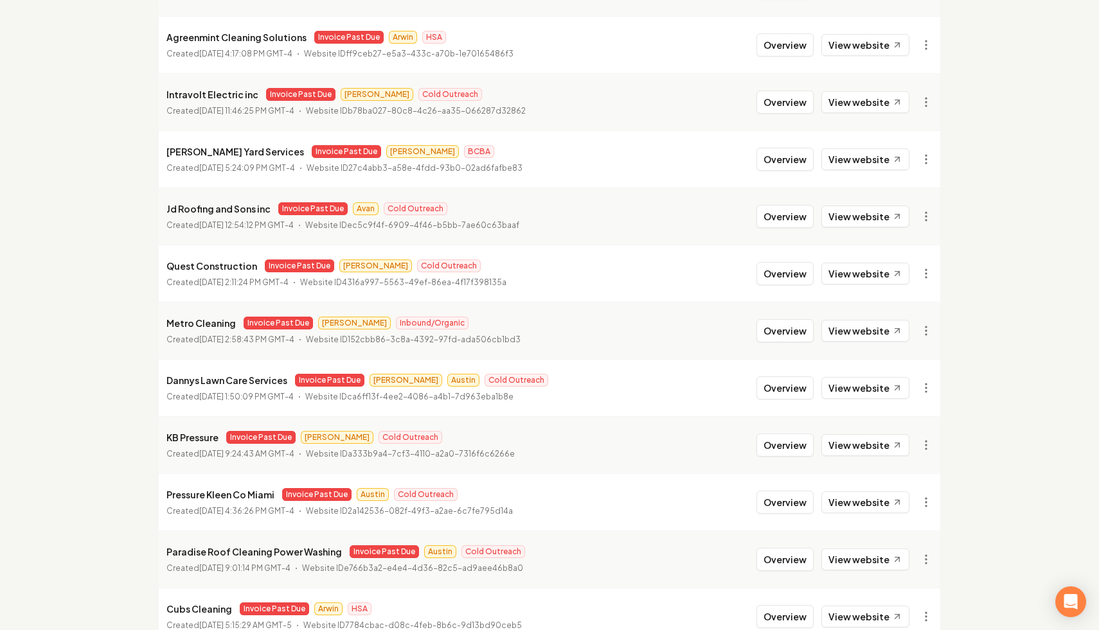
scroll to position [1076, 0]
drag, startPoint x: 253, startPoint y: 93, endPoint x: 162, endPoint y: 94, distance: 90.6
click at [162, 94] on li "Intravolt Electric inc Invoice Past Due Omar Cold Outreach Created [DATE] 11:46…" at bounding box center [549, 101] width 781 height 57
copy p "Intravolt Electric inc"
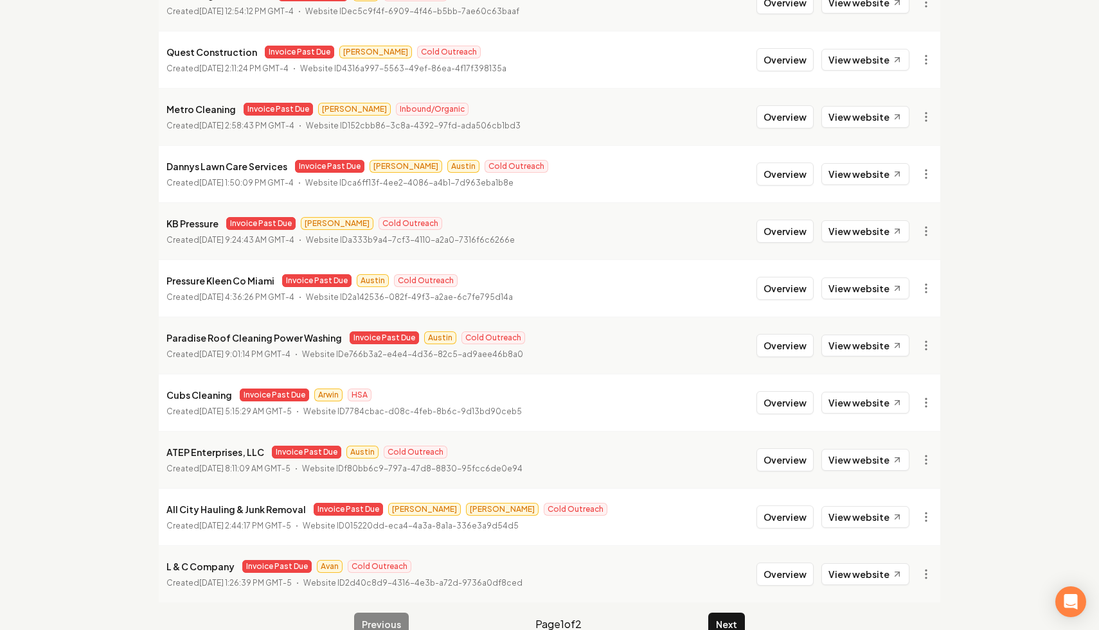
scroll to position [1316, 0]
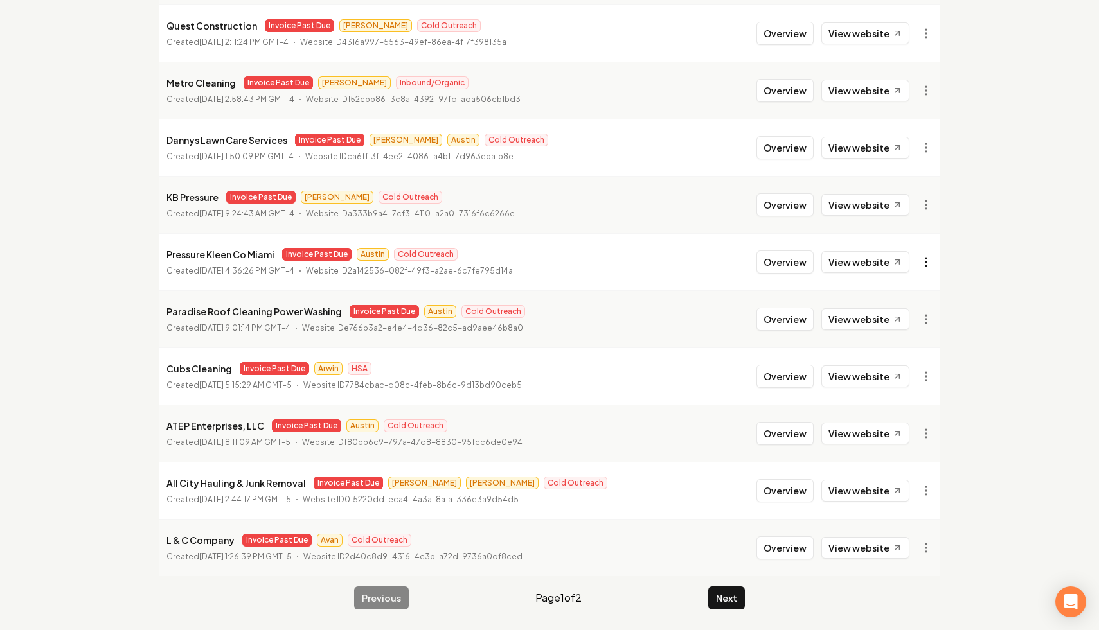
click at [908, 371] on link "View in Stripe" at bounding box center [895, 373] width 82 height 21
drag, startPoint x: 274, startPoint y: 256, endPoint x: 160, endPoint y: 256, distance: 113.7
click at [160, 256] on li "Pressure Kleen Co Miami Invoice Past Due Austin Cold Outreach Created [DATE] 4:…" at bounding box center [549, 261] width 781 height 57
copy p "Pressure Kleen Co Miami"
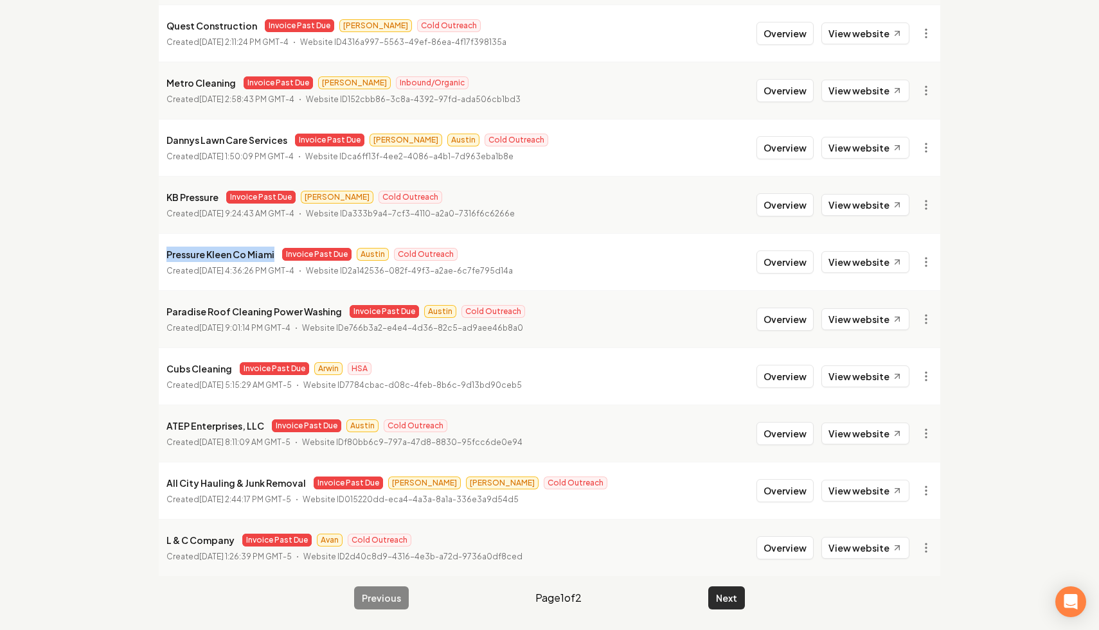
click at [729, 596] on button "Next" at bounding box center [726, 598] width 37 height 23
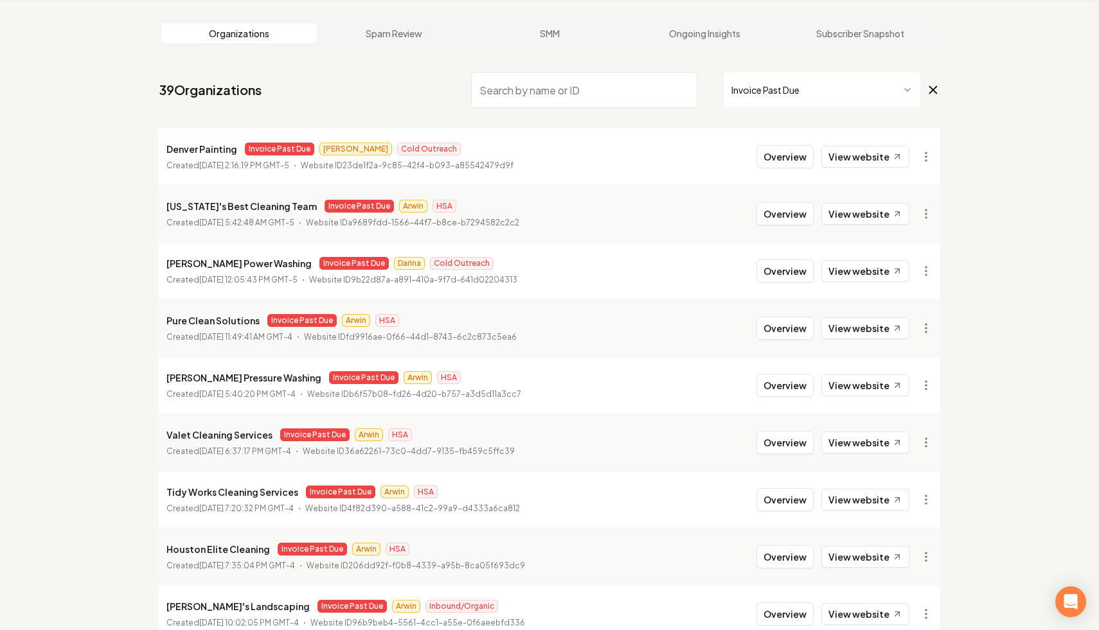
scroll to position [115, 0]
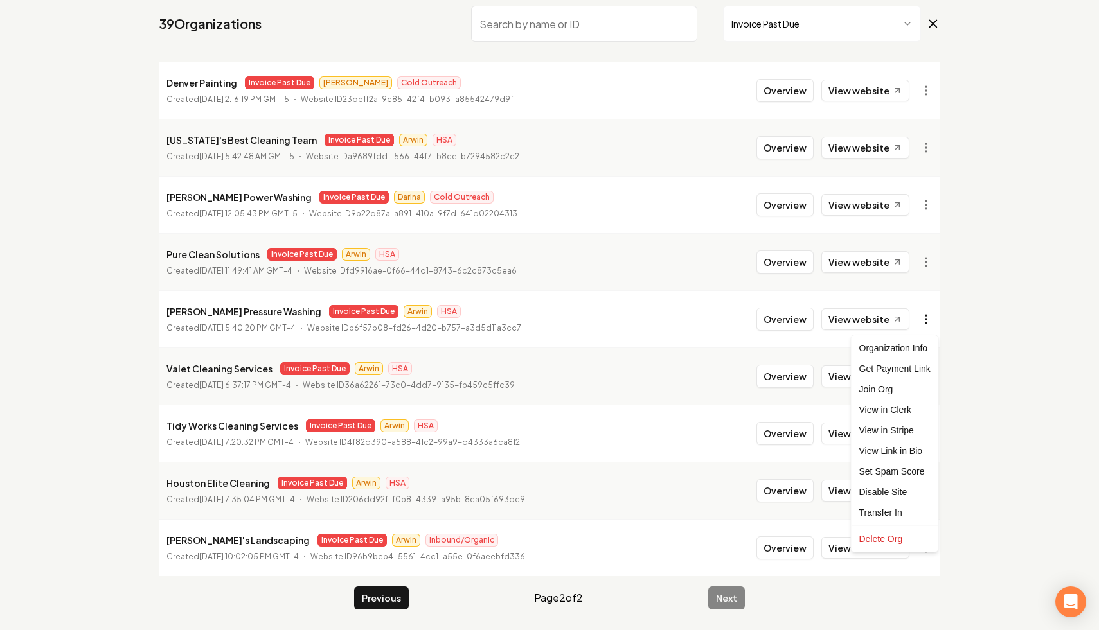
click at [924, 312] on html "Dashboard Organization Rebolt Site Builder Organizations Spam Review SMM Ongoin…" at bounding box center [549, 200] width 1099 height 630
click at [919, 425] on link "View in Stripe" at bounding box center [895, 430] width 82 height 21
click at [927, 326] on html "Dashboard Organization Rebolt Site Builder Organizations Spam Review SMM Ongoin…" at bounding box center [549, 200] width 1099 height 630
click at [899, 491] on div "Disable Site" at bounding box center [895, 492] width 82 height 21
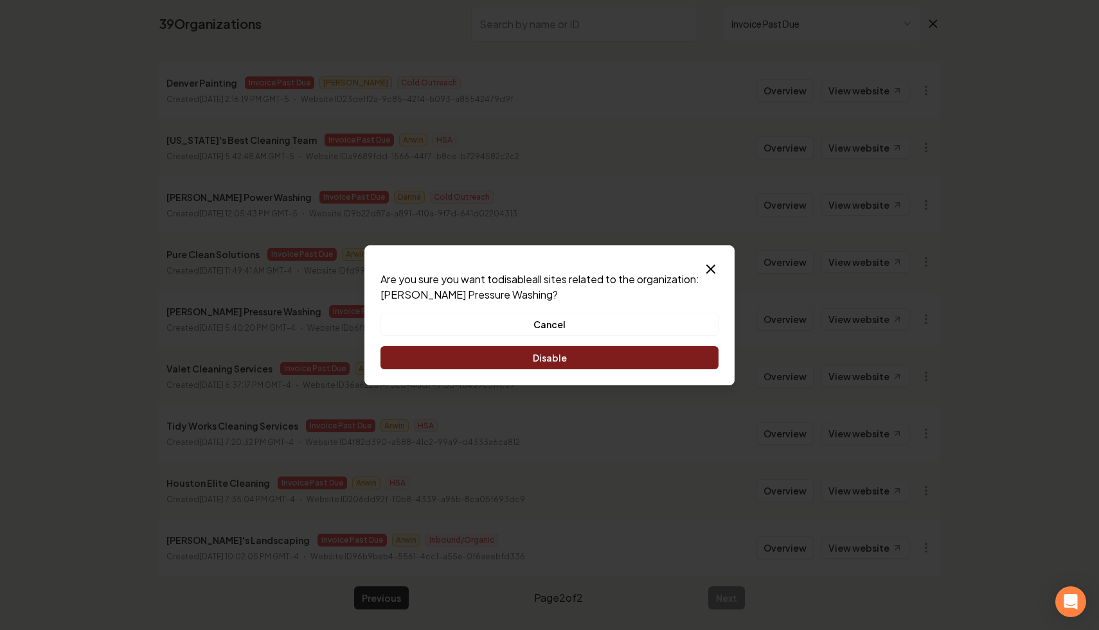
click at [507, 352] on button "Disable" at bounding box center [549, 357] width 338 height 23
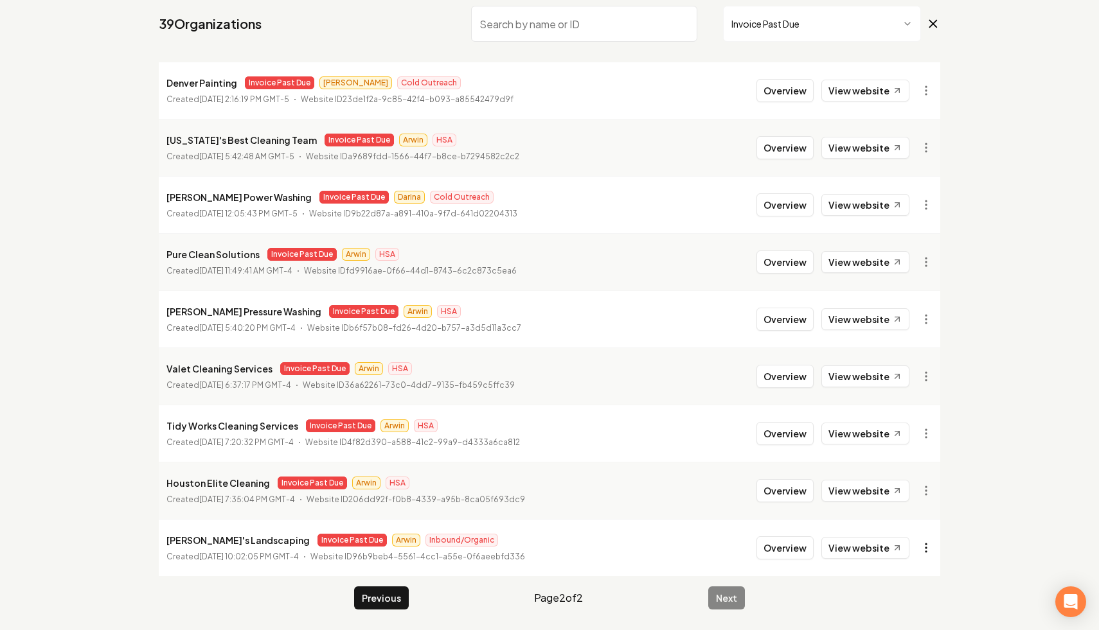
click at [925, 515] on html "Dashboard Organization Rebolt Site Builder Organizations Spam Review SMM Ongoin…" at bounding box center [549, 200] width 1099 height 630
click at [906, 407] on link "View in Stripe" at bounding box center [895, 410] width 82 height 21
click at [935, 515] on html "Dashboard Organization Rebolt Site Builder Organizations Spam Review SMM Ongoin…" at bounding box center [549, 200] width 1099 height 630
click at [909, 386] on link "View in Clerk" at bounding box center [895, 390] width 82 height 21
click at [915, 515] on html "Dashboard Organization Rebolt Site Builder Organizations Spam Review SMM Ongoin…" at bounding box center [549, 200] width 1099 height 630
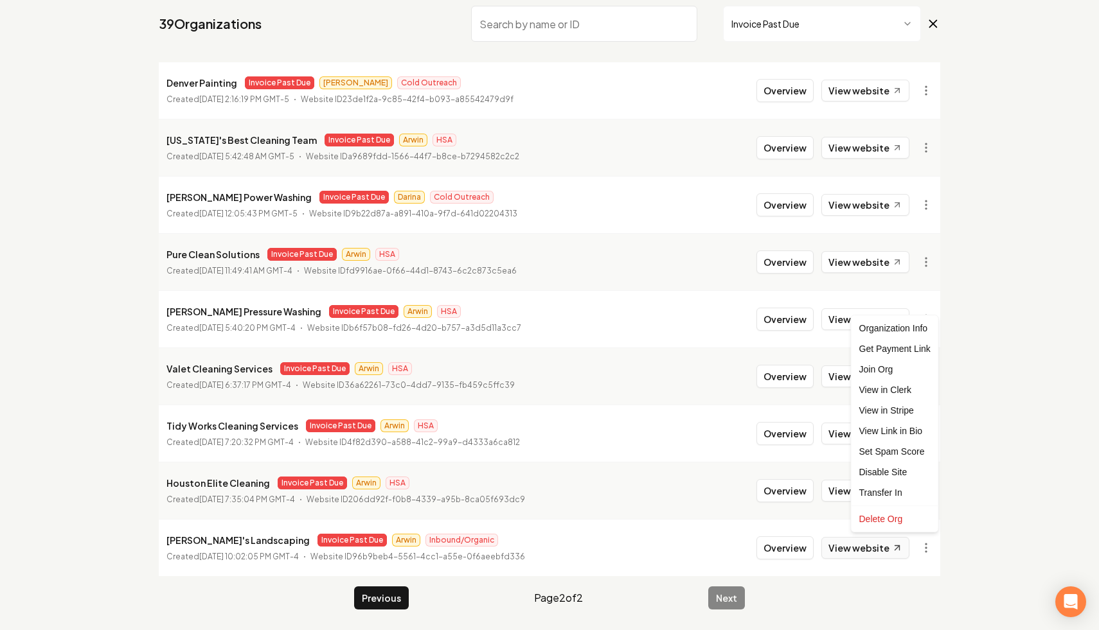
click at [877, 515] on html "Dashboard Organization Rebolt Site Builder Organizations Spam Review SMM Ongoin…" at bounding box center [549, 200] width 1099 height 630
click at [869, 548] on link "View website" at bounding box center [865, 548] width 88 height 22
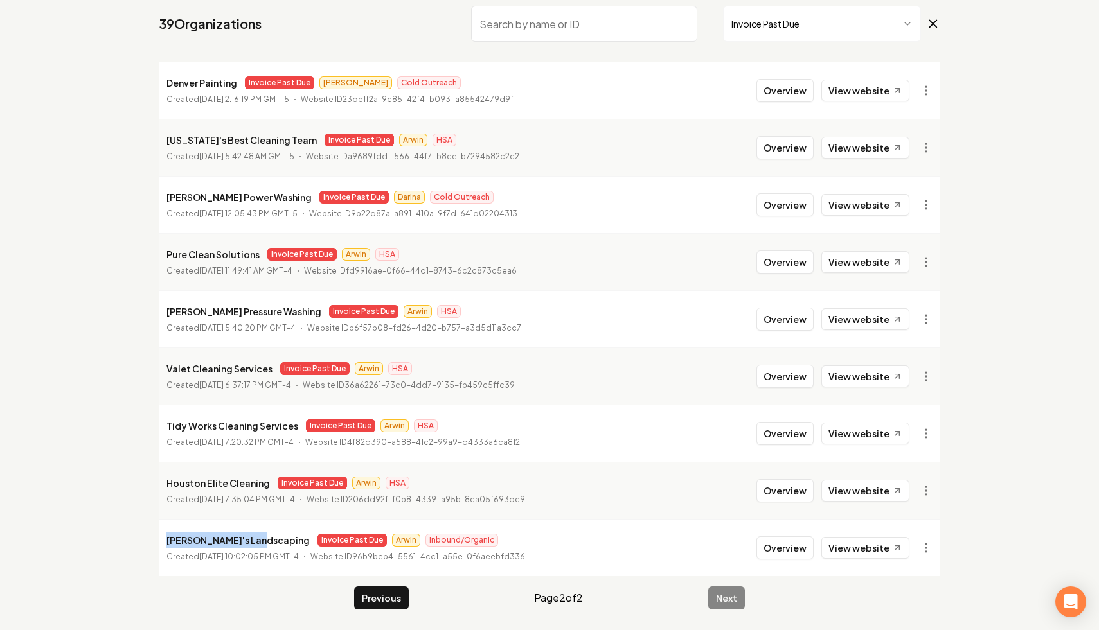
drag, startPoint x: 251, startPoint y: 540, endPoint x: 142, endPoint y: 543, distance: 109.3
click at [142, 543] on main "Organizations Spam Review SMM Ongoing Insights Subscriber Snapshot 39 Organizat…" at bounding box center [549, 282] width 823 height 697
copy p "[PERSON_NAME]'s Landscaping"
click at [393, 598] on button "Previous" at bounding box center [381, 598] width 55 height 23
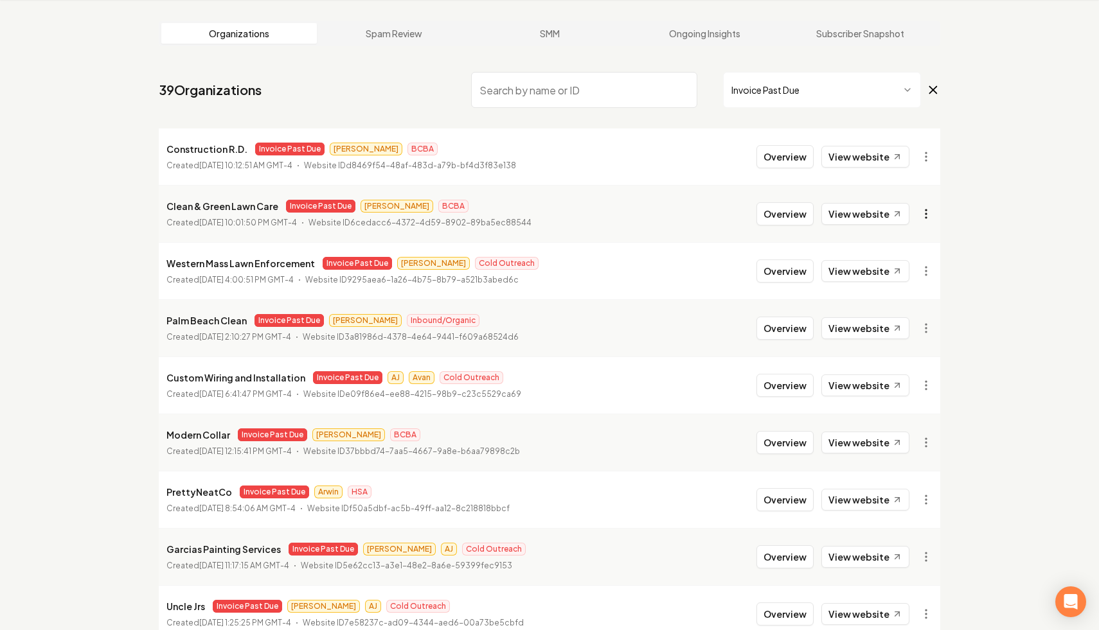
scroll to position [115, 0]
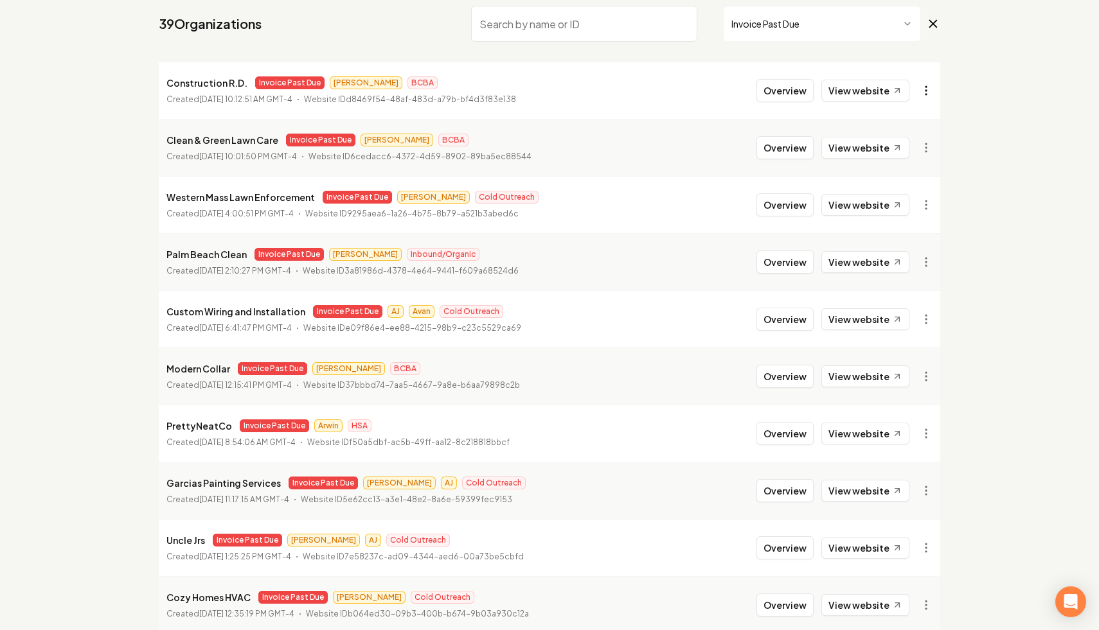
click at [922, 89] on html "Dashboard Organization Rebolt Site Builder Organizations Spam Review SMM Ongoin…" at bounding box center [549, 200] width 1099 height 630
click at [900, 267] on div "Disable Site" at bounding box center [895, 263] width 82 height 21
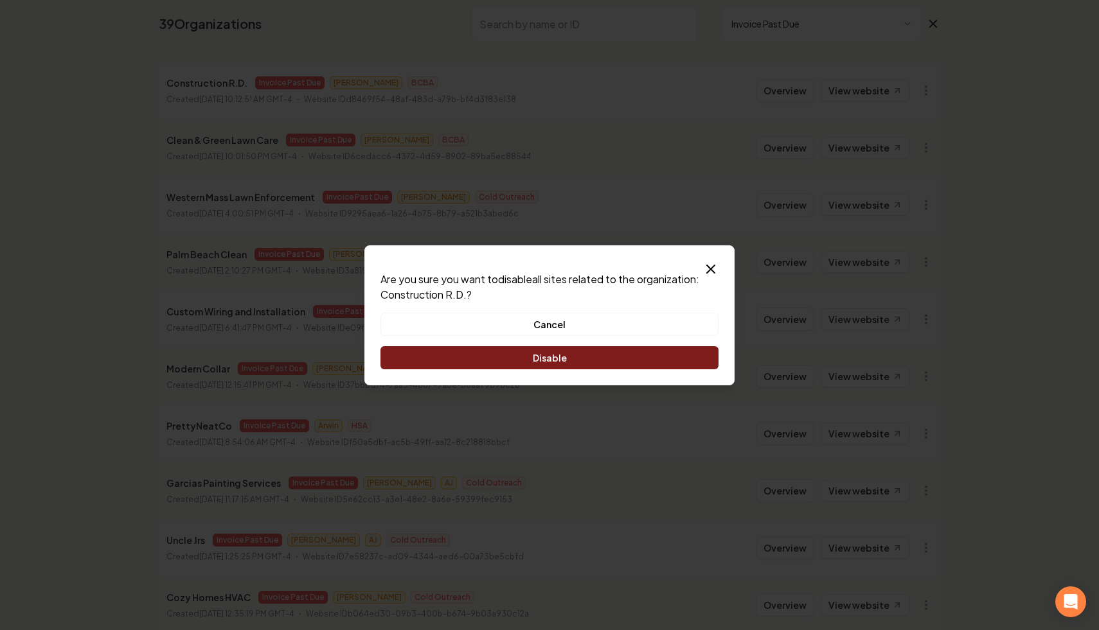
click at [587, 354] on button "Disable" at bounding box center [549, 357] width 338 height 23
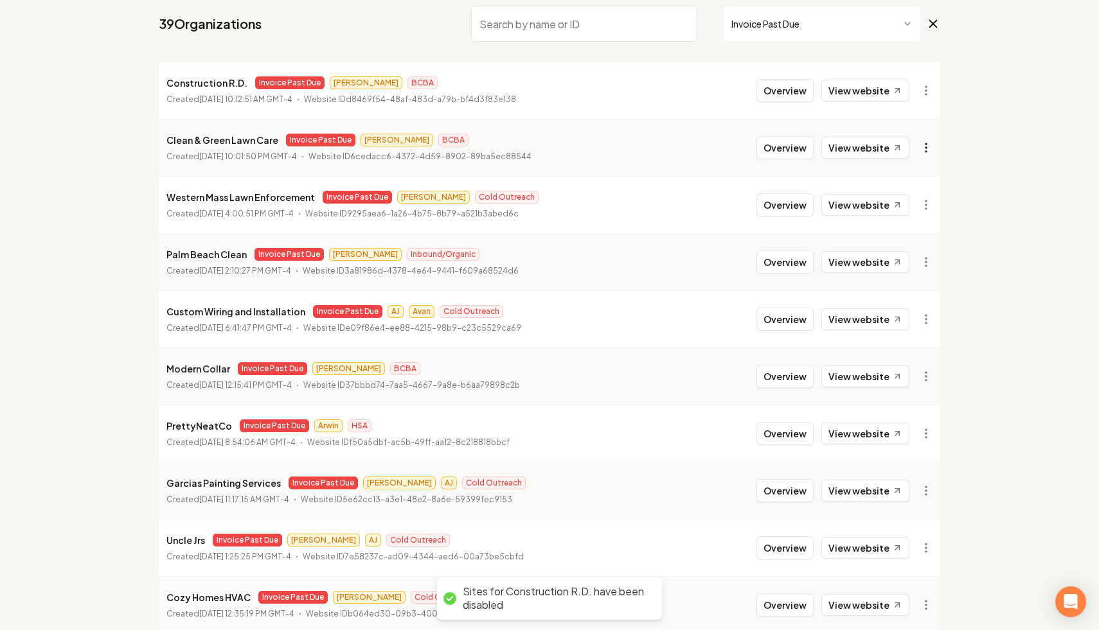
click at [922, 153] on html "Dashboard Organization Rebolt Site Builder Organizations Spam Review SMM Ongoin…" at bounding box center [549, 200] width 1099 height 630
click at [889, 323] on div "Disable Site" at bounding box center [895, 320] width 82 height 21
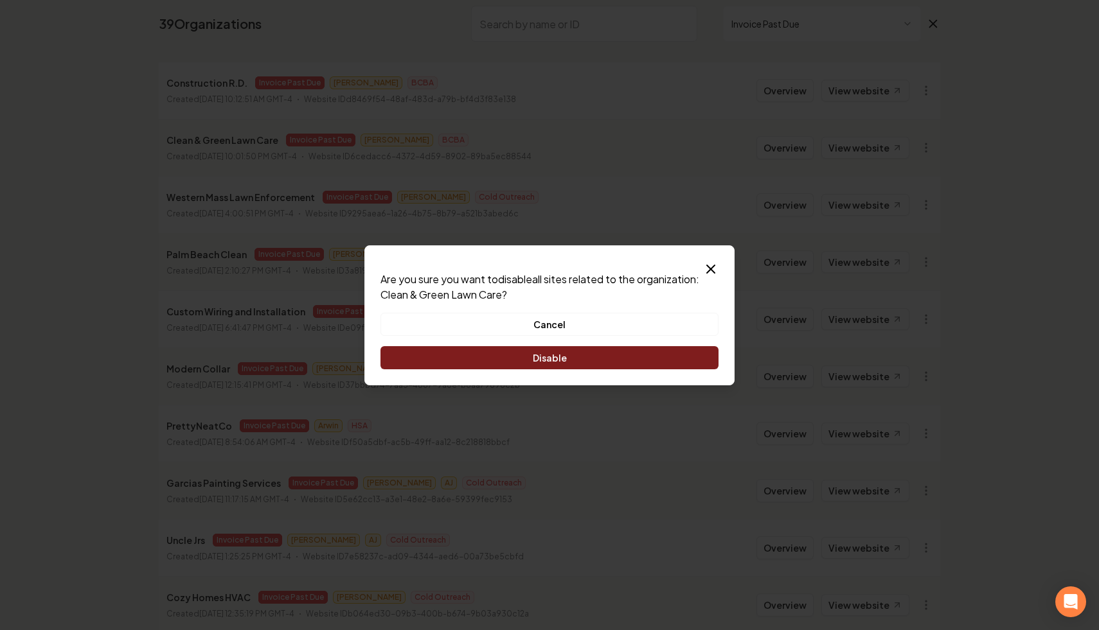
click at [644, 355] on button "Disable" at bounding box center [549, 357] width 338 height 23
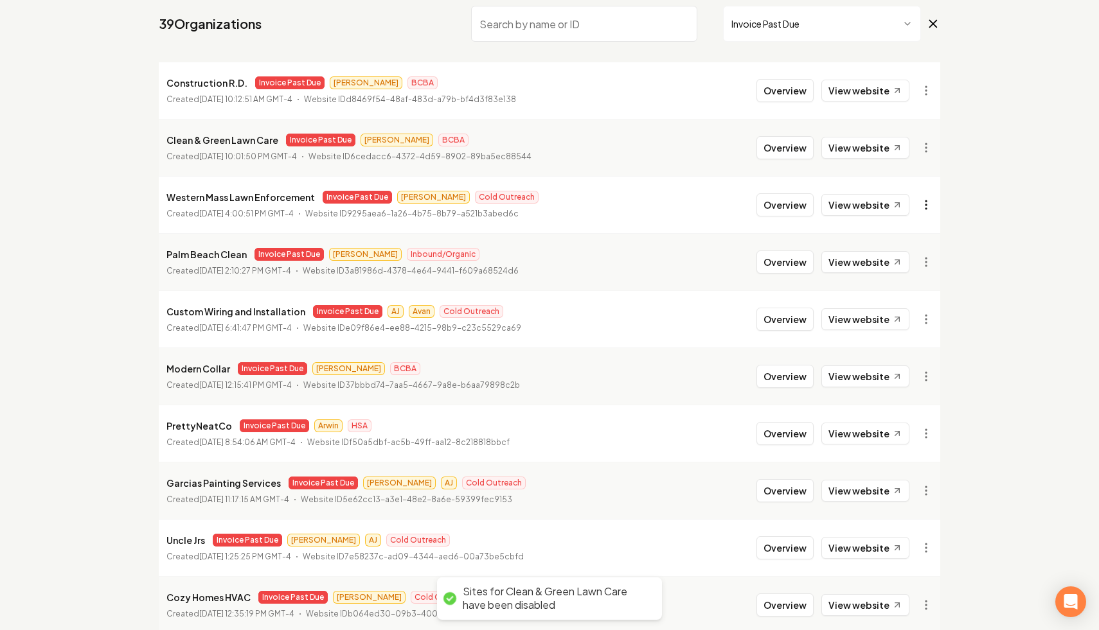
click at [925, 203] on html "Dashboard Organization Rebolt Site Builder Organizations Spam Review SMM Ongoin…" at bounding box center [549, 200] width 1099 height 630
click at [895, 319] on link "View in Stripe" at bounding box center [895, 316] width 82 height 21
click at [929, 198] on html "Dashboard Organization Rebolt Site Builder Organizations Spam Review SMM Ongoin…" at bounding box center [549, 200] width 1099 height 630
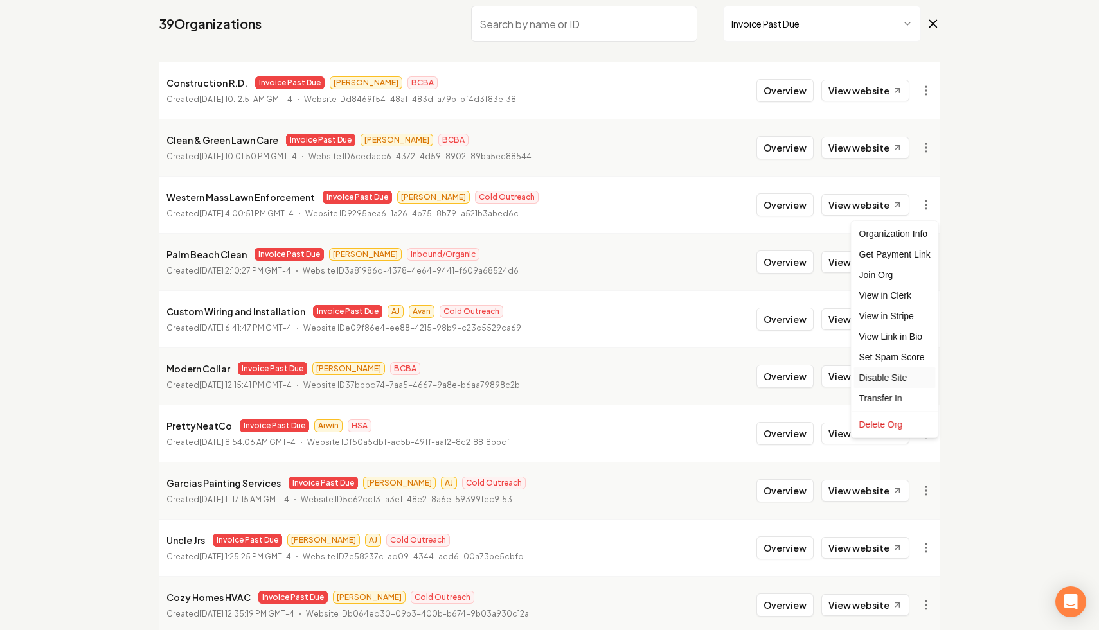
click at [891, 377] on div "Disable Site" at bounding box center [895, 378] width 82 height 21
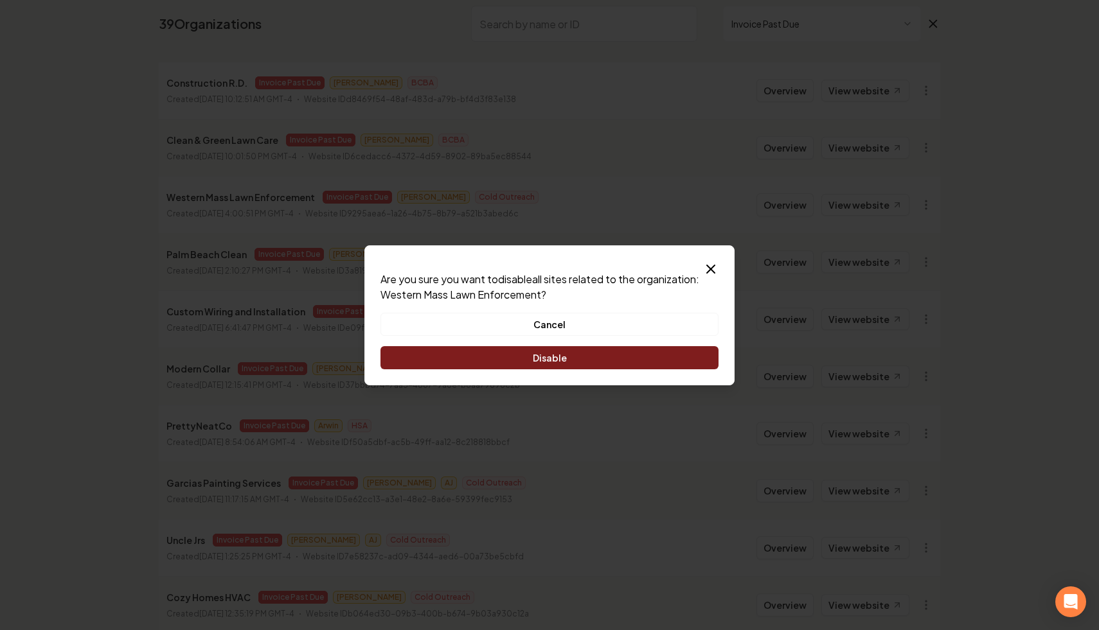
click at [636, 350] on button "Disable" at bounding box center [549, 357] width 338 height 23
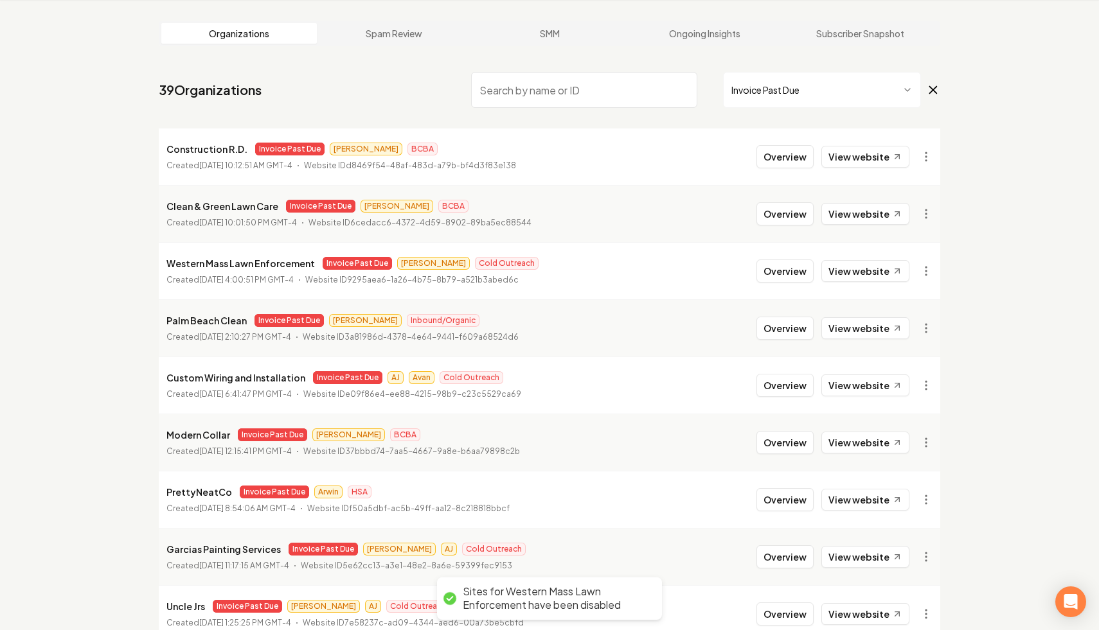
scroll to position [0, 0]
